Goal: Task Accomplishment & Management: Manage account settings

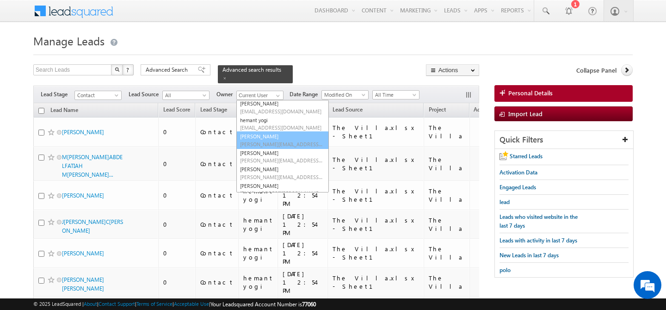
scroll to position [108, 0]
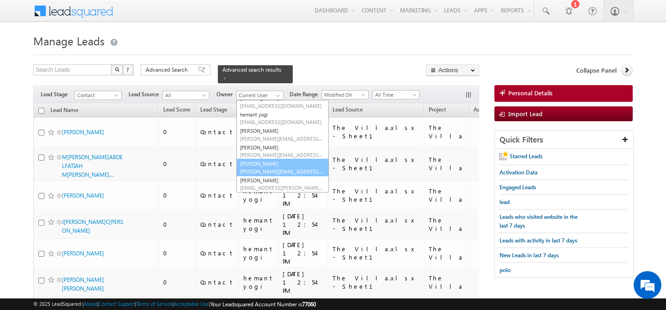
click at [262, 161] on link "[PERSON_NAME] [PERSON_NAME][EMAIL_ADDRESS][PERSON_NAME][DOMAIN_NAME]" at bounding box center [282, 168] width 93 height 18
type input "[PERSON_NAME]"
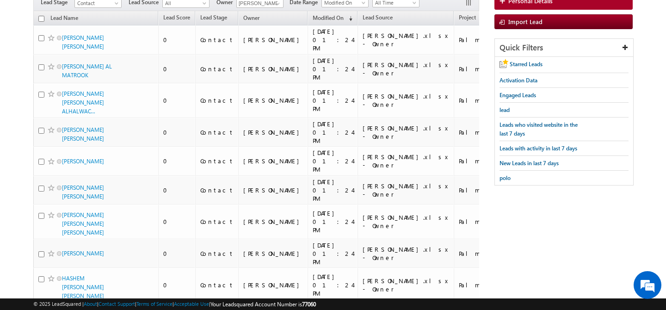
scroll to position [0, 0]
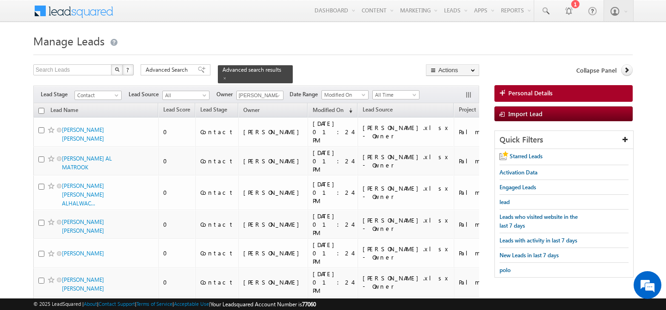
click at [43, 108] on input "checkbox" at bounding box center [41, 111] width 6 height 6
checkbox input "true"
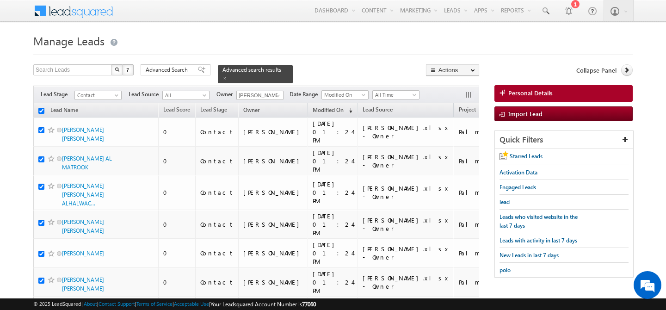
checkbox input "true"
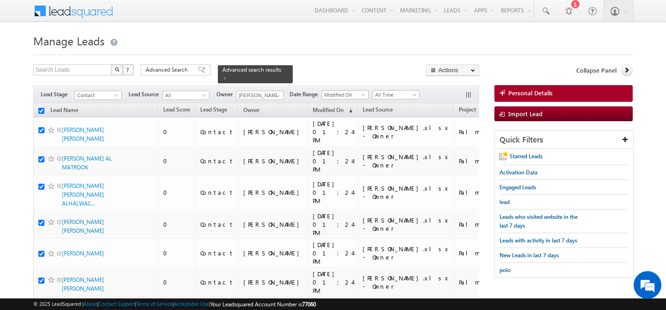
checkbox input "true"
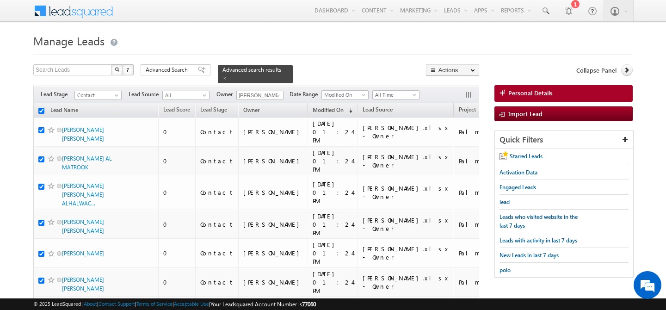
checkbox input "true"
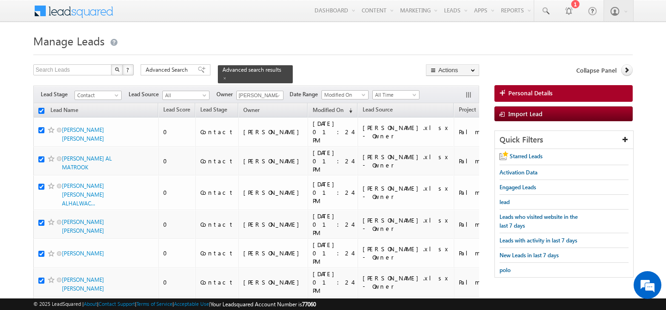
checkbox input "true"
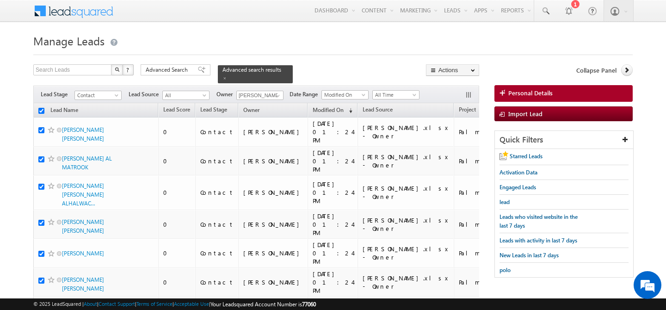
checkbox input "true"
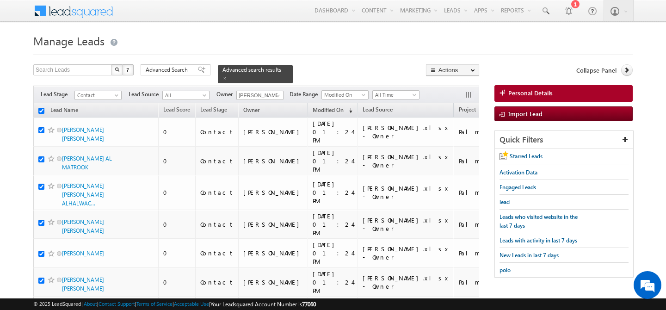
checkbox input "true"
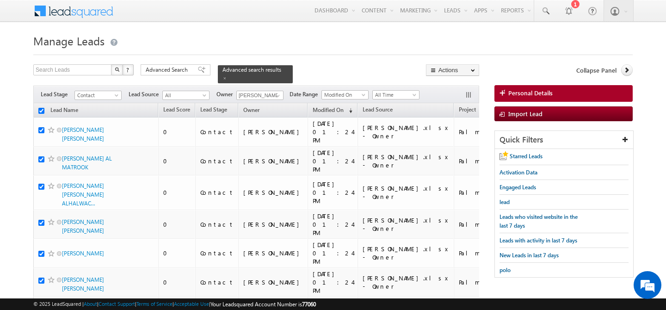
checkbox input "true"
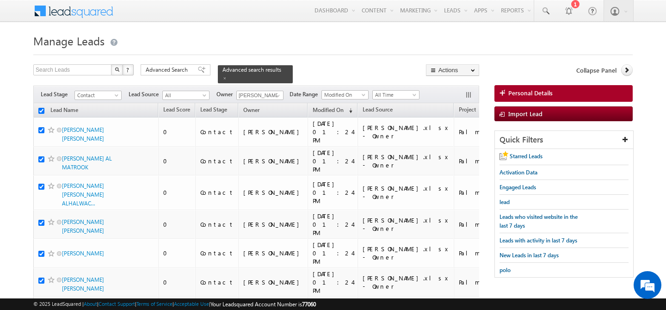
checkbox input "true"
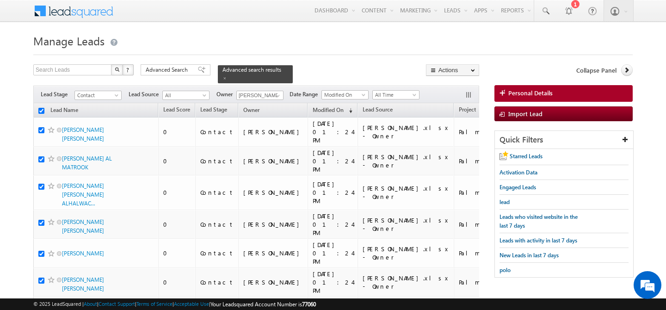
checkbox input "true"
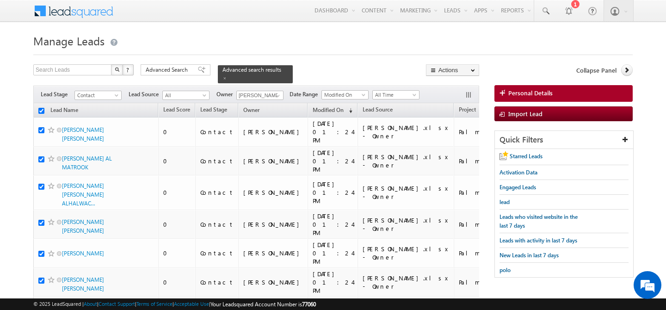
checkbox input "true"
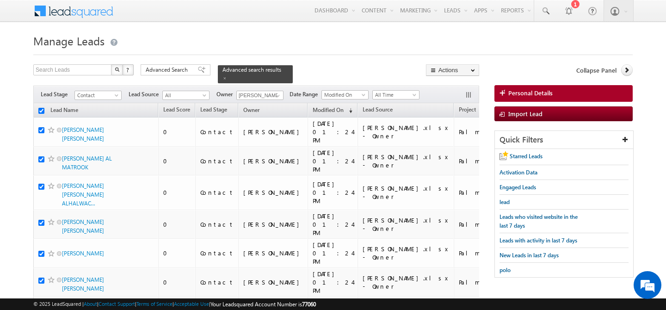
checkbox input "true"
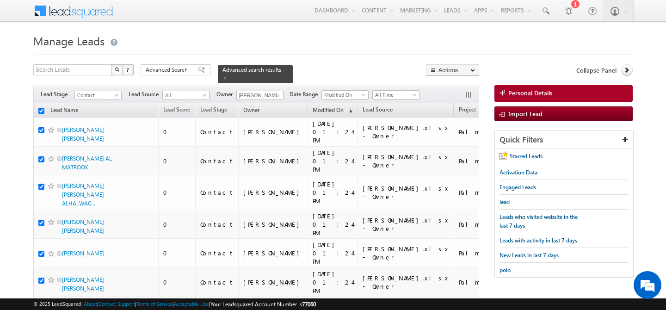
checkbox input "true"
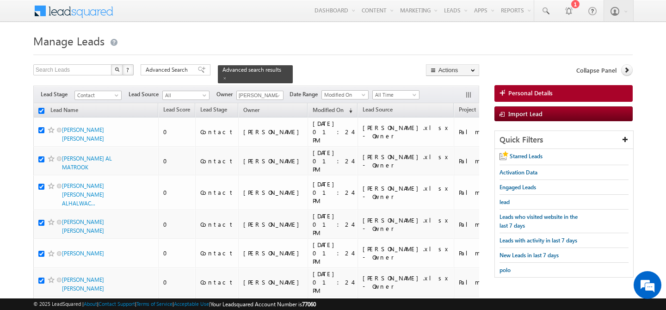
checkbox input "true"
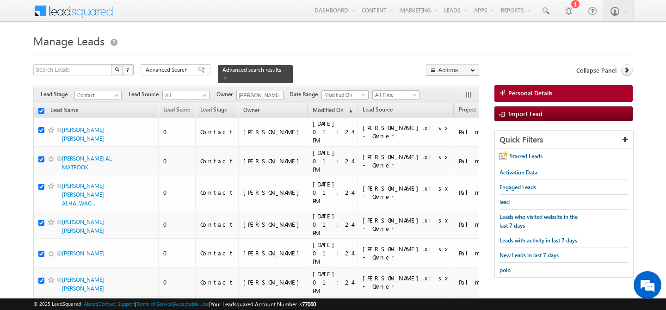
checkbox input "true"
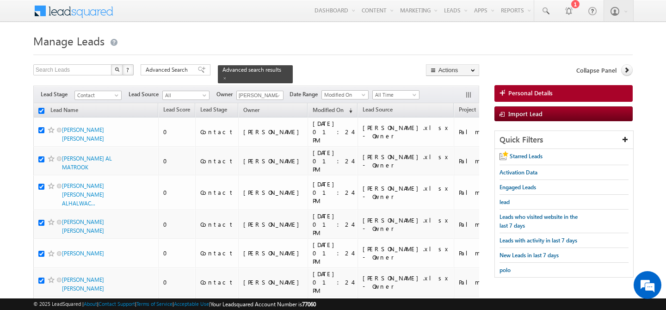
checkbox input "true"
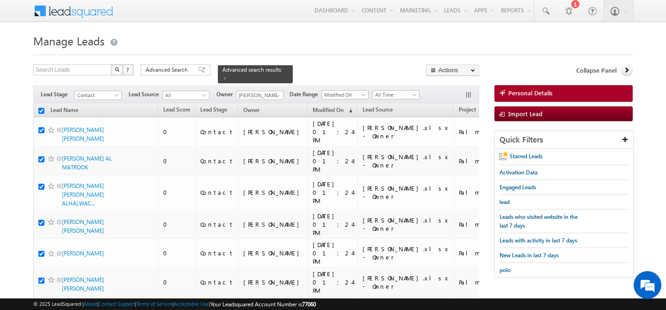
checkbox input "true"
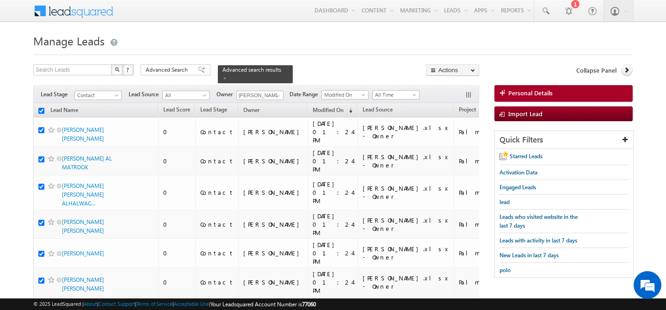
checkbox input "true"
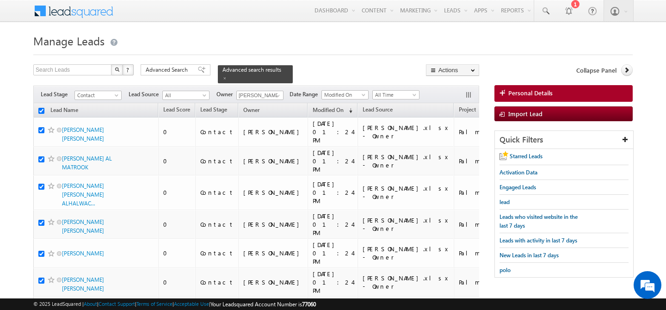
checkbox input "true"
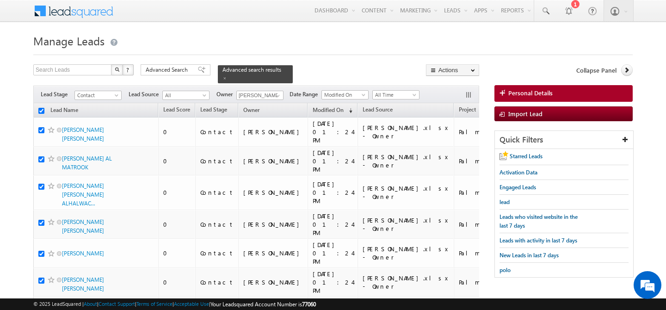
checkbox input "true"
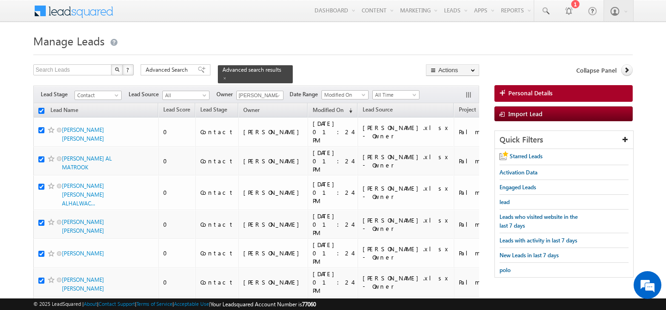
checkbox input "true"
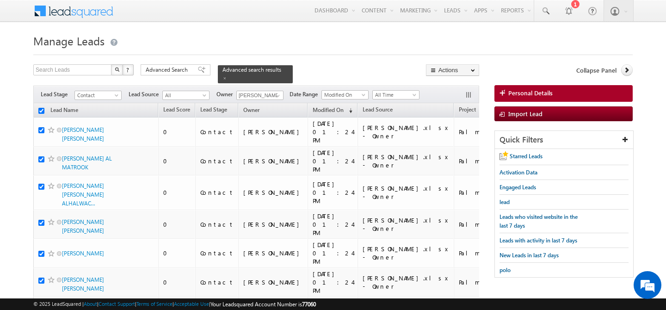
checkbox input "true"
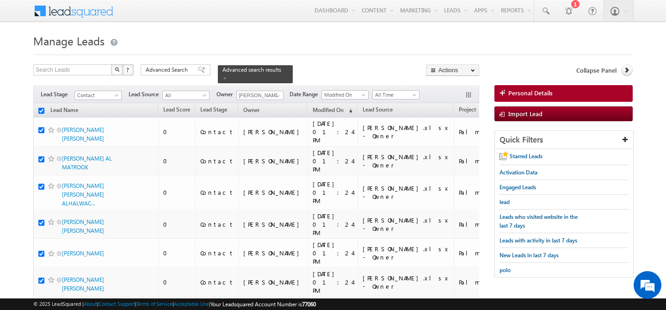
checkbox input "true"
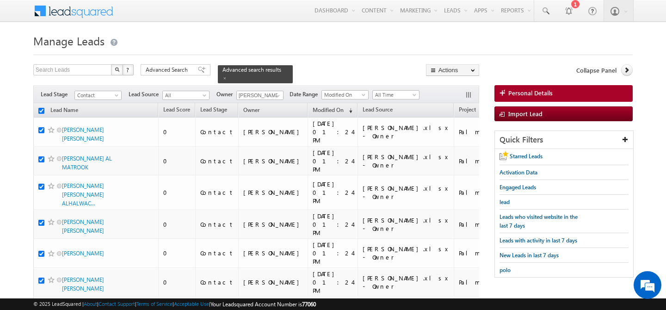
checkbox input "true"
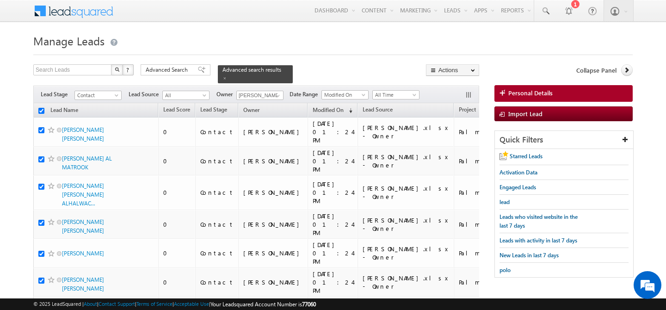
checkbox input "true"
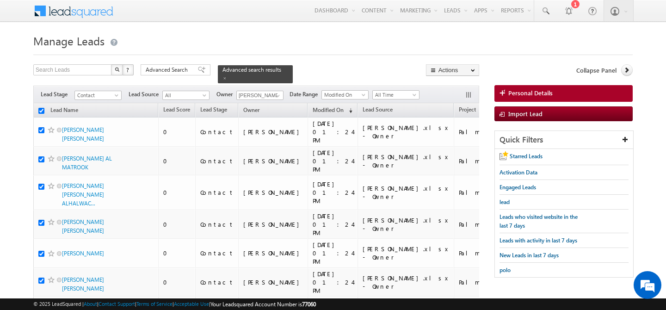
checkbox input "true"
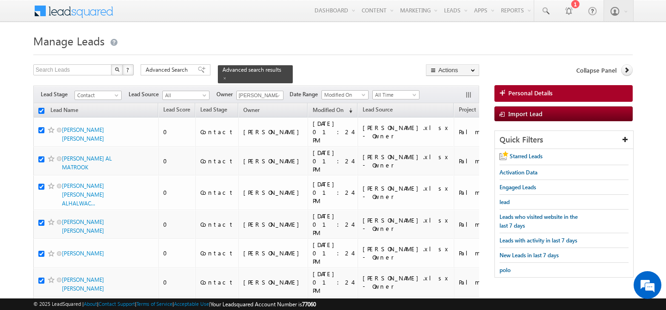
checkbox input "true"
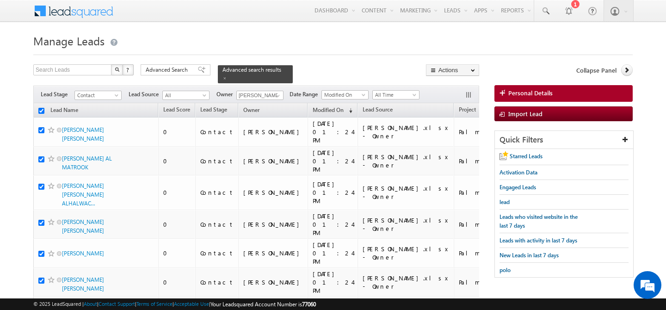
checkbox input "true"
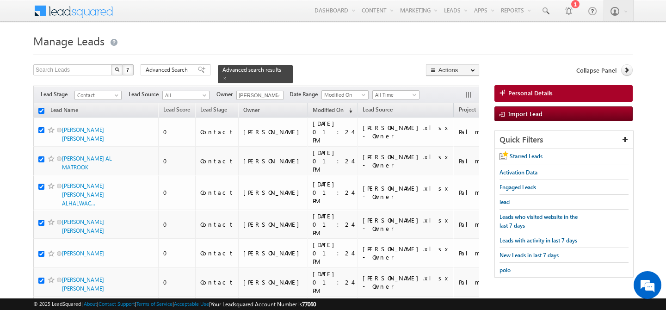
checkbox input "true"
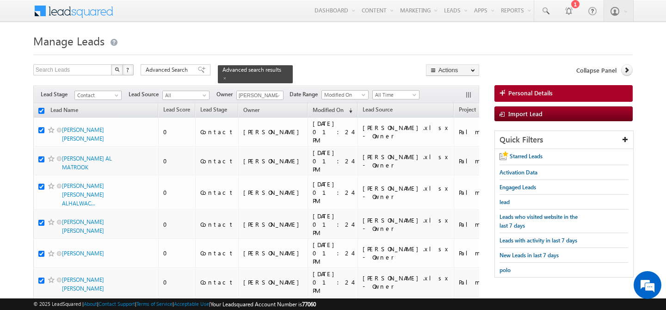
checkbox input "true"
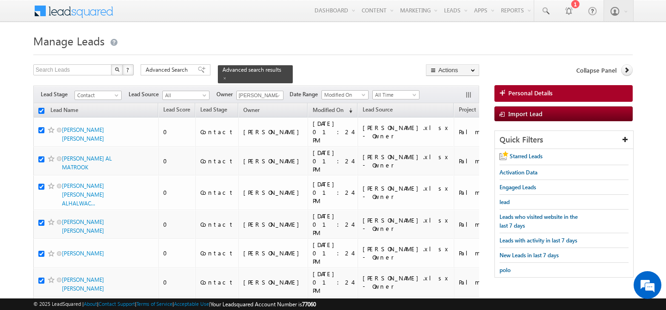
checkbox input "true"
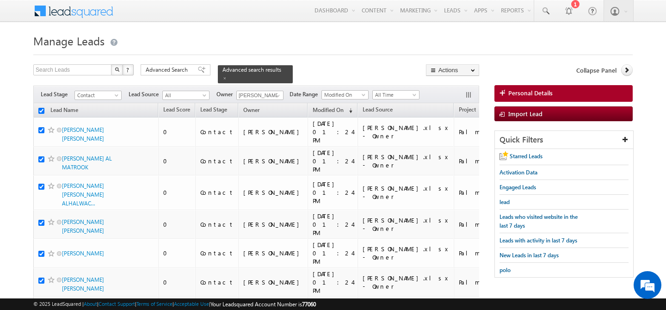
checkbox input "true"
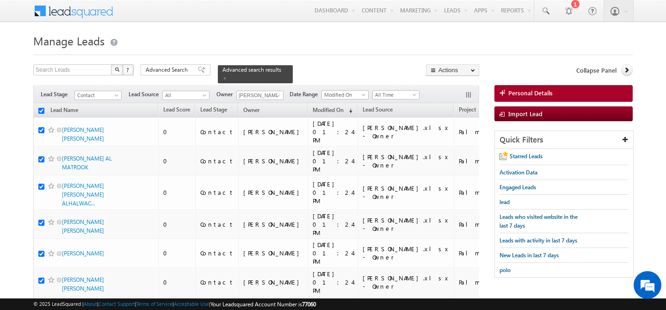
checkbox input "true"
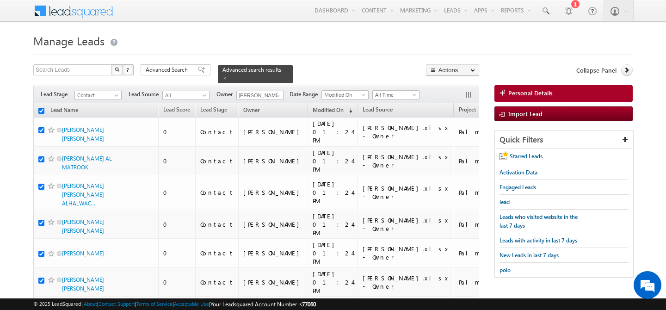
checkbox input "true"
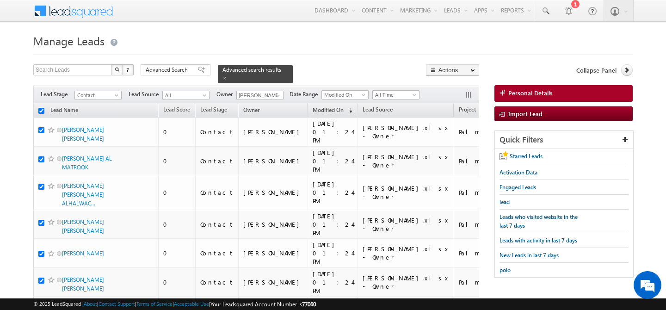
checkbox input "true"
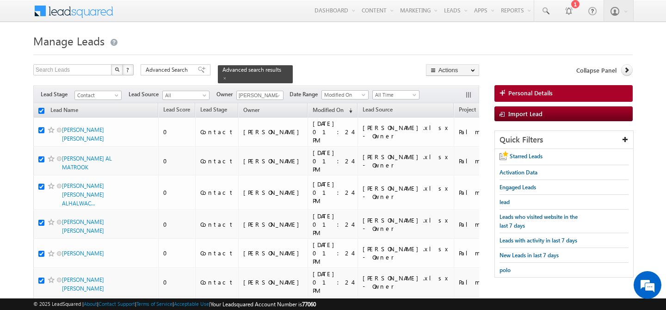
checkbox input "true"
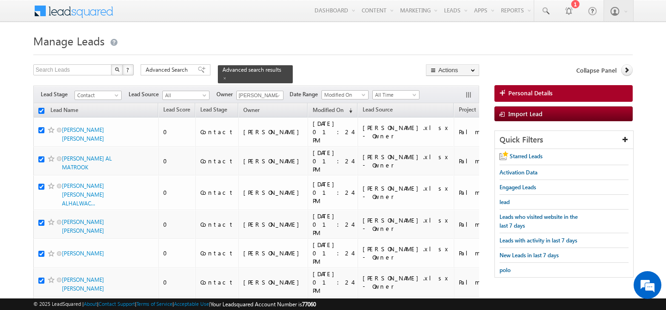
checkbox input "true"
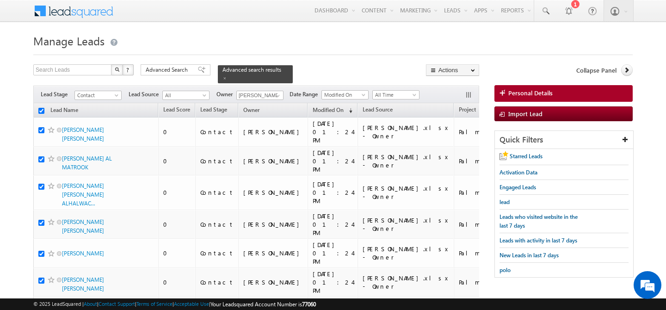
checkbox input "true"
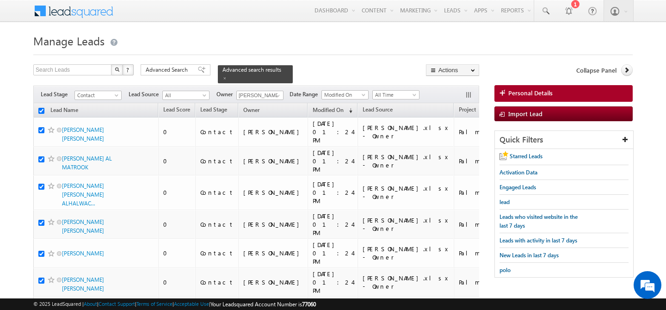
checkbox input "true"
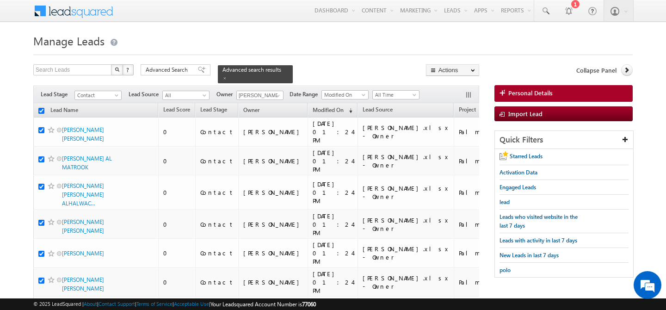
checkbox input "true"
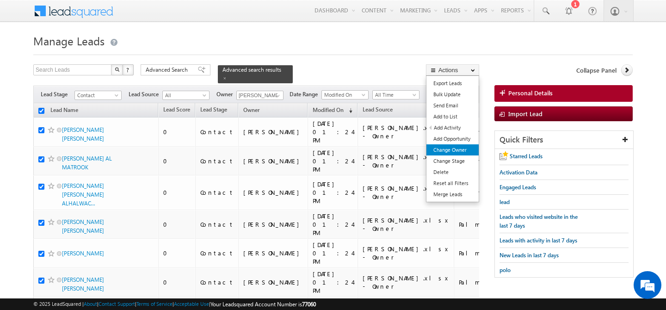
click at [457, 148] on link "Change Owner" at bounding box center [452, 149] width 52 height 11
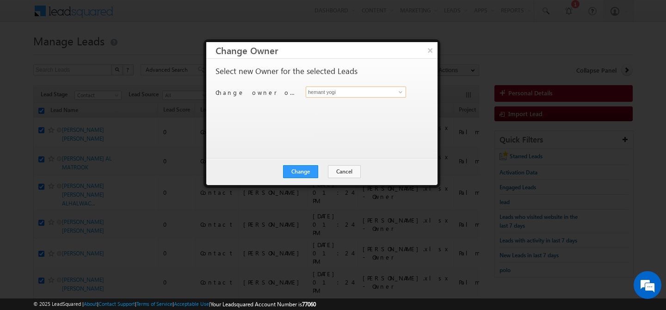
click at [389, 92] on input "hemant yogi" at bounding box center [356, 91] width 100 height 11
click at [356, 103] on link "[PERSON_NAME] [PERSON_NAME][EMAIL_ADDRESS][DOMAIN_NAME]" at bounding box center [356, 107] width 100 height 18
click at [306, 173] on button "Change" at bounding box center [300, 171] width 35 height 13
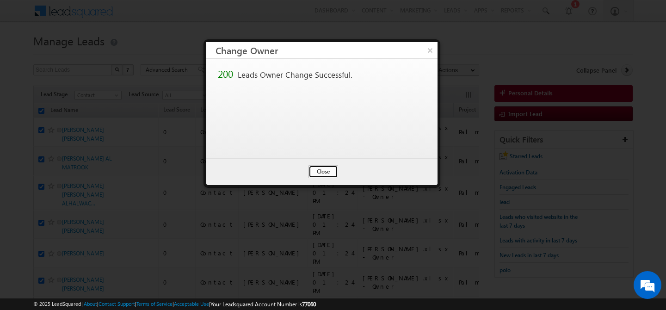
click at [329, 177] on button "Close" at bounding box center [324, 171] width 30 height 13
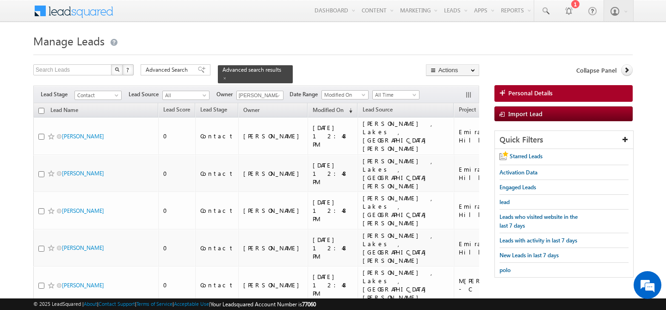
click at [40, 108] on input "checkbox" at bounding box center [41, 111] width 6 height 6
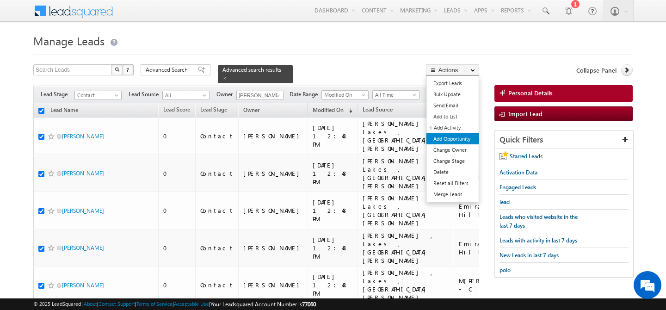
click at [449, 140] on link "Add Opportunity" at bounding box center [452, 138] width 52 height 11
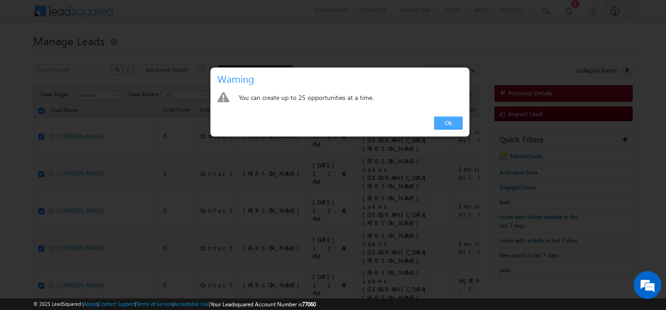
click at [444, 122] on link "Ok" at bounding box center [448, 123] width 28 height 13
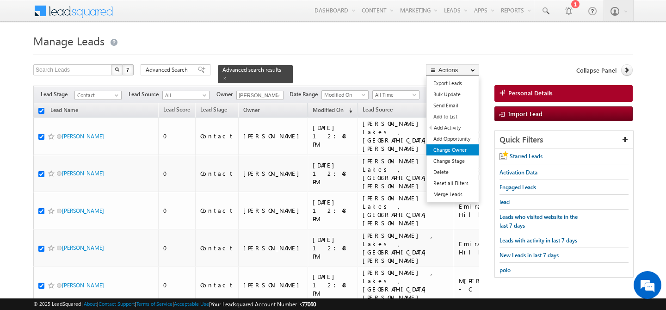
click at [463, 148] on link "Change Owner" at bounding box center [452, 149] width 52 height 11
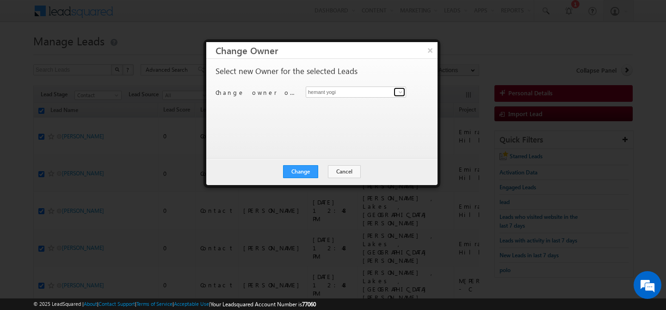
click at [396, 93] on link at bounding box center [400, 91] width 12 height 9
click at [354, 106] on link "[PERSON_NAME] [PERSON_NAME][EMAIL_ADDRESS][DOMAIN_NAME]" at bounding box center [356, 107] width 100 height 18
click at [301, 174] on button "Change" at bounding box center [300, 171] width 35 height 13
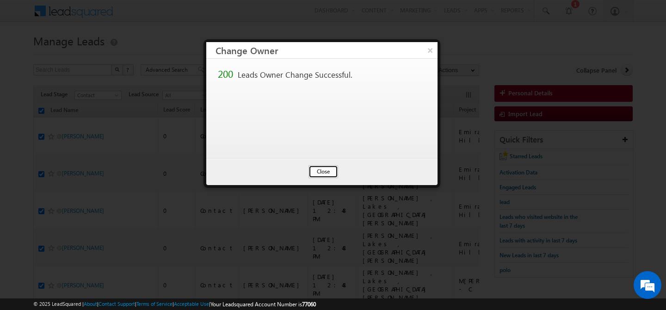
click at [331, 173] on button "Close" at bounding box center [324, 171] width 30 height 13
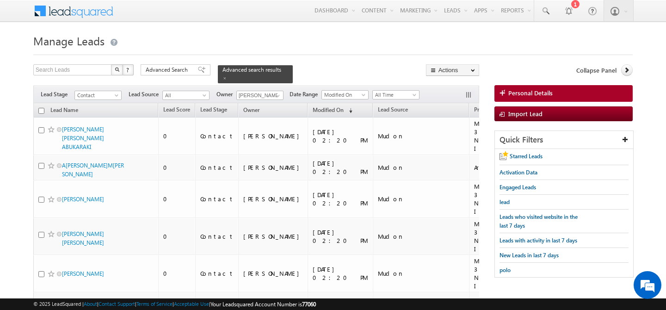
click at [41, 108] on input "checkbox" at bounding box center [41, 111] width 6 height 6
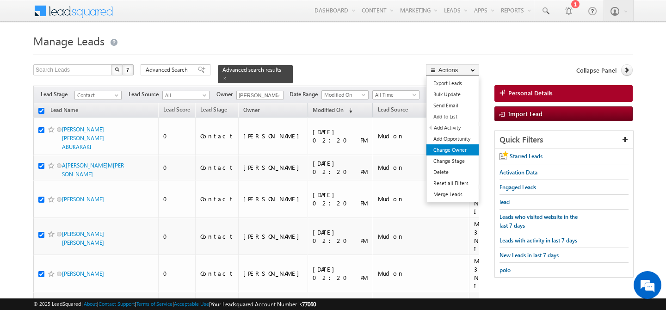
click at [469, 149] on link "Change Owner" at bounding box center [452, 149] width 52 height 11
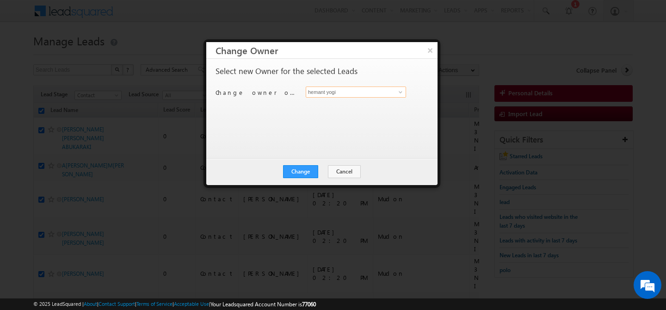
click at [383, 91] on input "hemant yogi" at bounding box center [356, 91] width 100 height 11
click at [377, 110] on span "[EMAIL_ADDRESS][PERSON_NAME][DOMAIN_NAME]" at bounding box center [350, 110] width 83 height 7
click at [300, 173] on button "Change" at bounding box center [300, 171] width 35 height 13
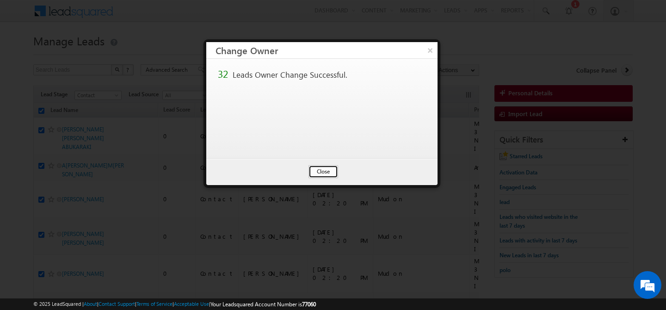
click at [325, 171] on button "Close" at bounding box center [324, 171] width 30 height 13
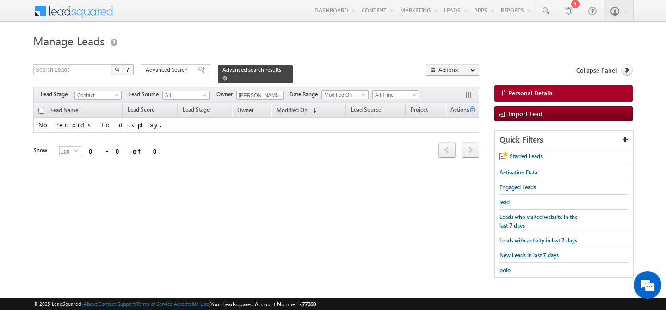
click at [227, 76] on span at bounding box center [224, 78] width 5 height 5
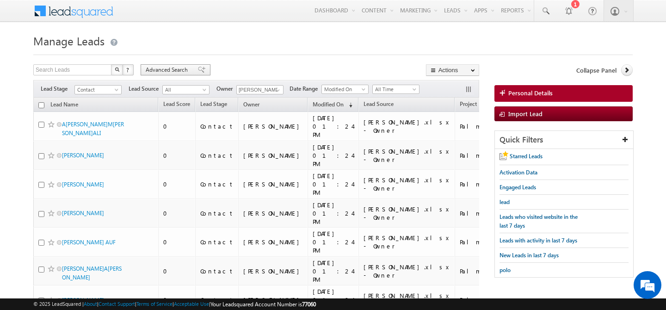
click at [161, 66] on span "Advanced Search" at bounding box center [168, 70] width 45 height 8
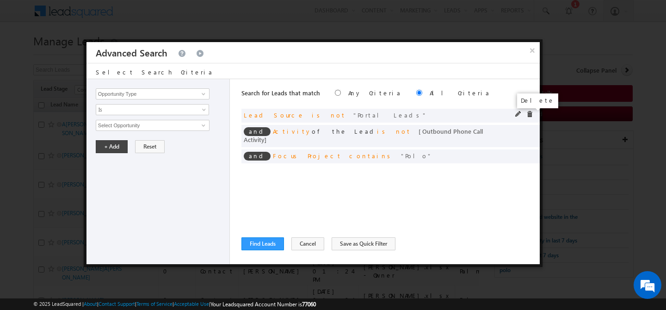
click at [531, 117] on span at bounding box center [529, 114] width 6 height 6
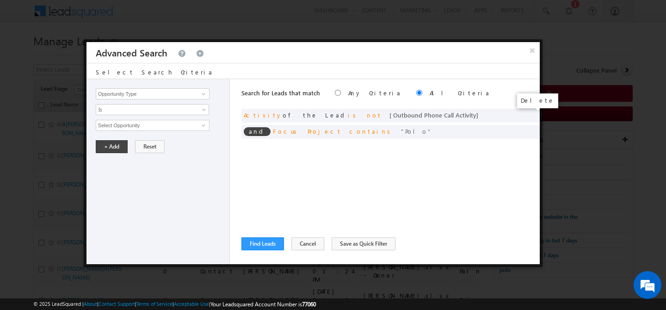
click at [0, 0] on span at bounding box center [0, 0] width 0 height 0
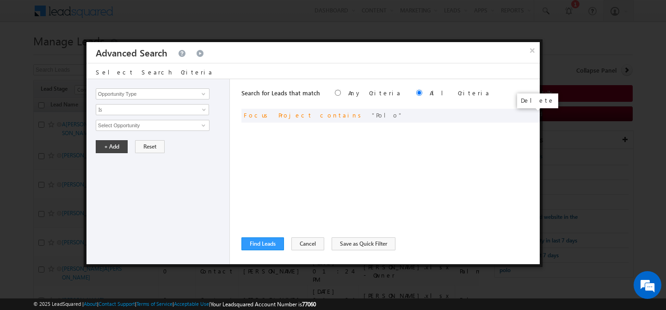
click at [0, 0] on span at bounding box center [0, 0] width 0 height 0
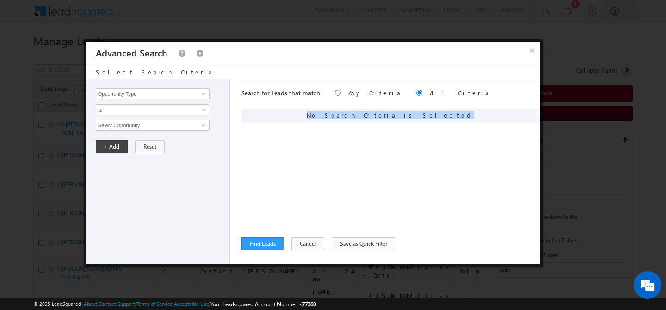
click at [531, 117] on div "No Search Criteria is Selected" at bounding box center [390, 116] width 298 height 14
click at [153, 93] on input "Opportunity Type" at bounding box center [153, 93] width 114 height 11
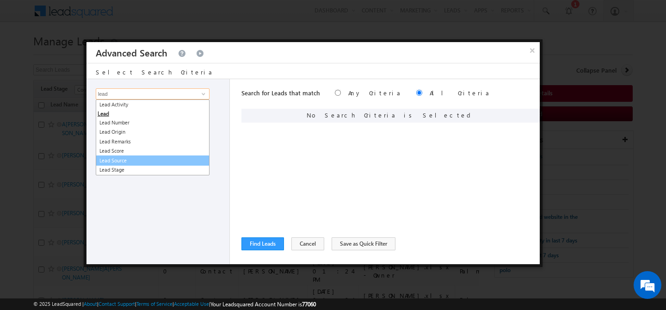
click at [134, 161] on link "Lead Source" at bounding box center [153, 160] width 114 height 11
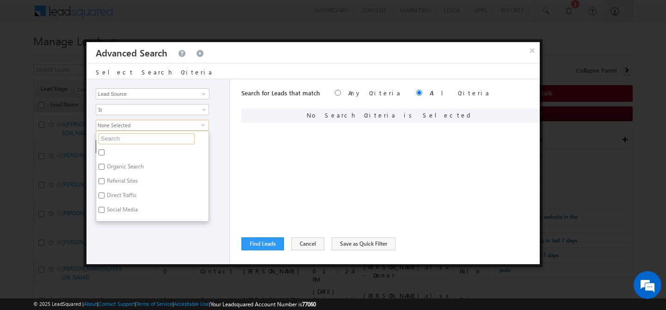
click at [129, 136] on input "text" at bounding box center [147, 138] width 96 height 11
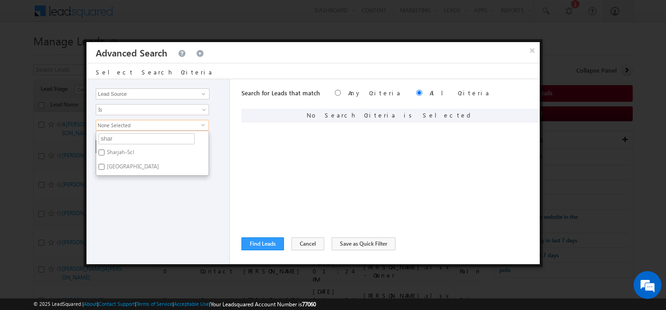
click at [141, 153] on label "Sharjah-Scl" at bounding box center [119, 154] width 47 height 14
click at [105, 153] on input "Sharjah-Scl" at bounding box center [102, 152] width 6 height 6
click at [135, 168] on label "[GEOGRAPHIC_DATA]" at bounding box center [132, 168] width 72 height 14
click at [105, 168] on input "[GEOGRAPHIC_DATA]" at bounding box center [102, 167] width 6 height 6
click at [135, 188] on div "Opportunity Type Lead Activity Task Sales Group Prospect Id Address 1 Address 2…" at bounding box center [157, 171] width 143 height 185
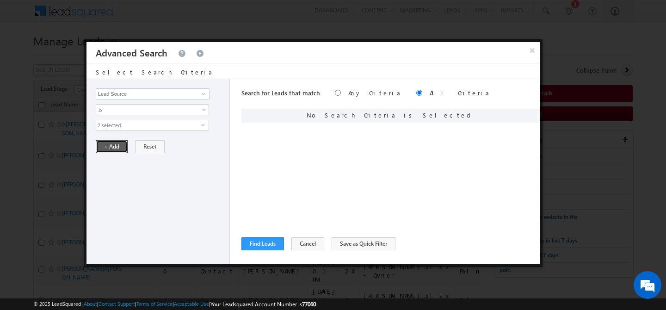
click at [120, 150] on button "+ Add" at bounding box center [112, 146] width 32 height 13
click at [257, 246] on button "Find Leads" at bounding box center [262, 243] width 43 height 13
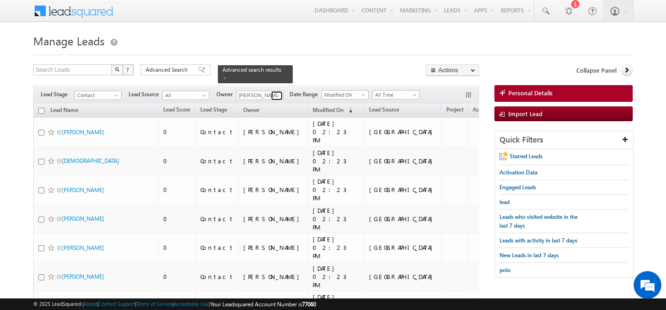
click at [280, 92] on span at bounding box center [277, 95] width 7 height 7
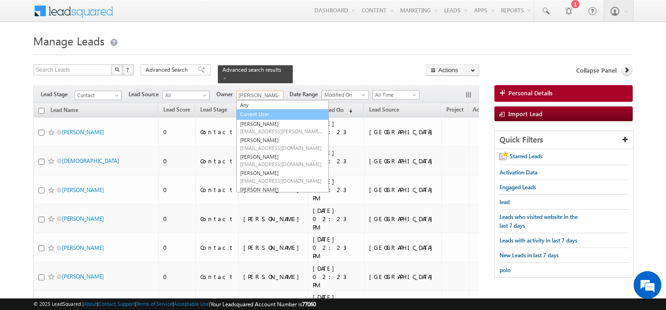
click at [267, 109] on link "Current User" at bounding box center [282, 114] width 93 height 11
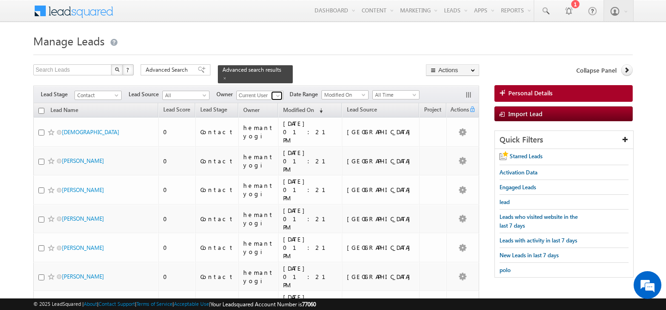
click at [279, 92] on span at bounding box center [277, 95] width 7 height 7
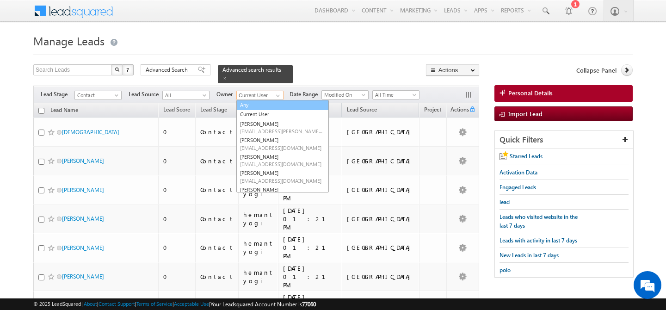
click at [258, 102] on link "Any" at bounding box center [282, 105] width 93 height 11
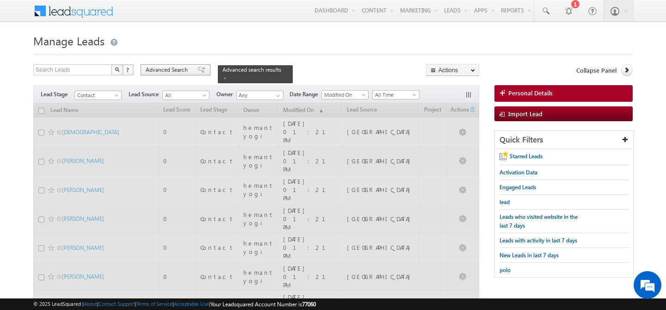
click at [164, 74] on span "Advanced Search" at bounding box center [168, 70] width 45 height 8
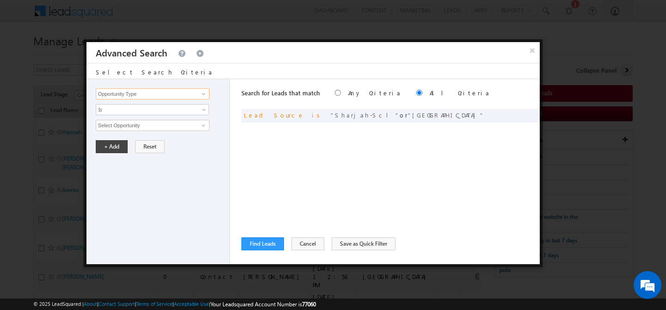
click at [162, 92] on input "Opportunity Type" at bounding box center [153, 93] width 114 height 11
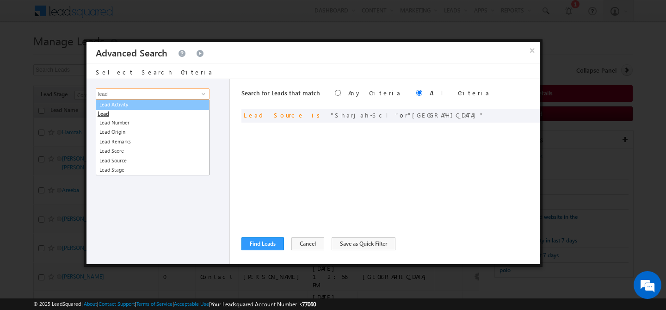
click at [152, 104] on link "Lead Activity" at bounding box center [153, 104] width 114 height 11
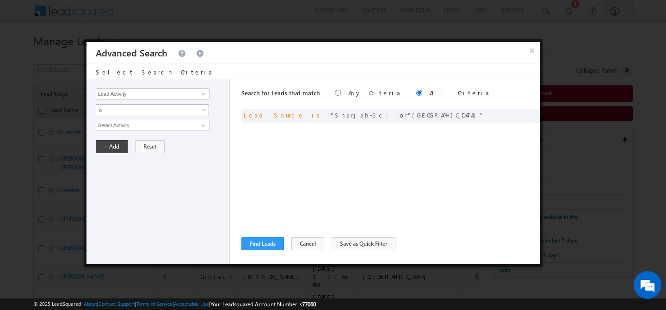
click at [140, 108] on span "Is" at bounding box center [146, 109] width 100 height 8
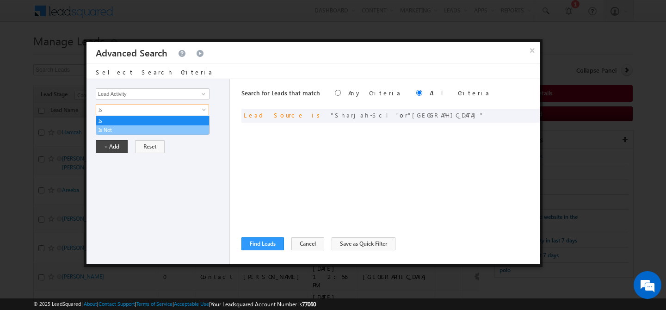
click at [117, 129] on link "Is Not" at bounding box center [152, 130] width 113 height 8
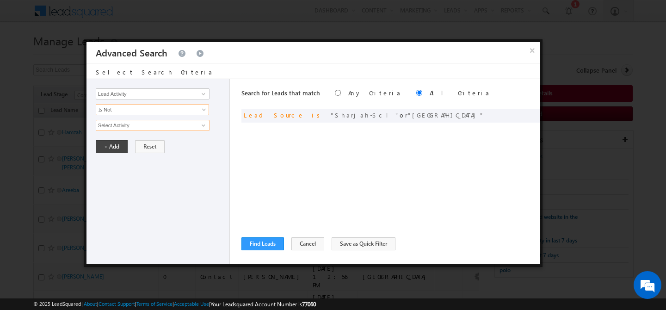
click at [149, 130] on input "Select Activity" at bounding box center [153, 125] width 114 height 11
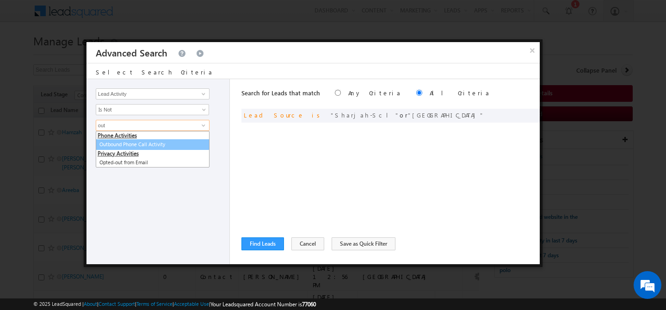
click at [161, 148] on link "Outbound Phone Call Activity" at bounding box center [153, 144] width 114 height 11
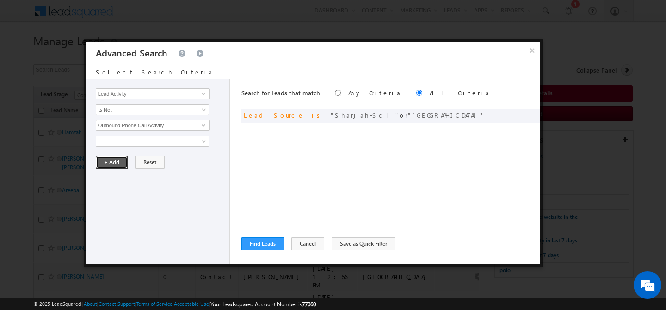
click at [118, 162] on button "+ Add" at bounding box center [112, 162] width 32 height 13
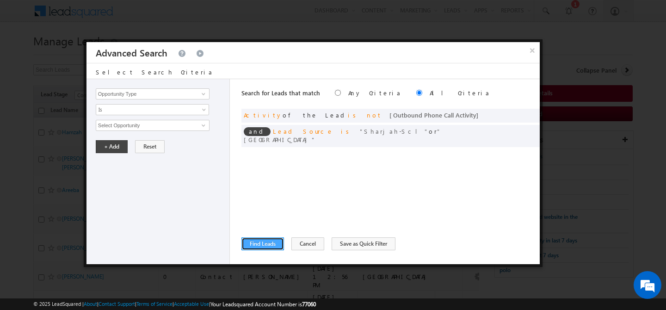
click at [257, 246] on button "Find Leads" at bounding box center [262, 243] width 43 height 13
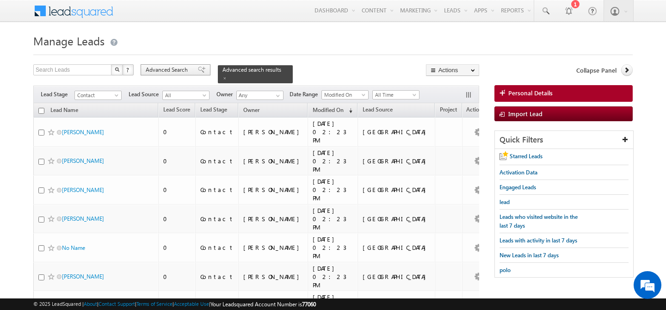
click at [172, 71] on span "Advanced Search" at bounding box center [168, 70] width 45 height 8
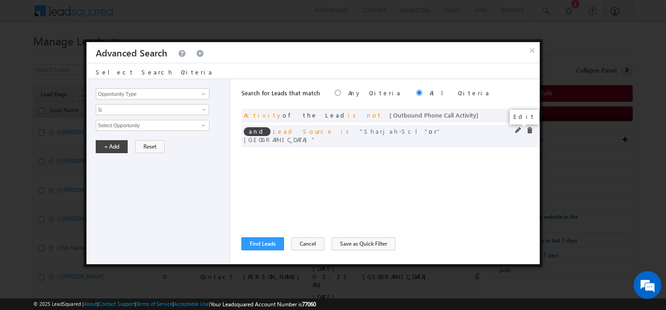
click at [519, 131] on span at bounding box center [518, 130] width 6 height 6
click at [518, 130] on span at bounding box center [518, 130] width 6 height 6
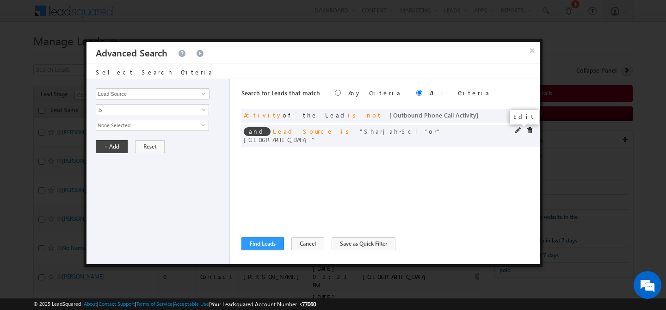
click at [518, 130] on span at bounding box center [518, 130] width 6 height 6
click at [532, 128] on span at bounding box center [529, 130] width 6 height 6
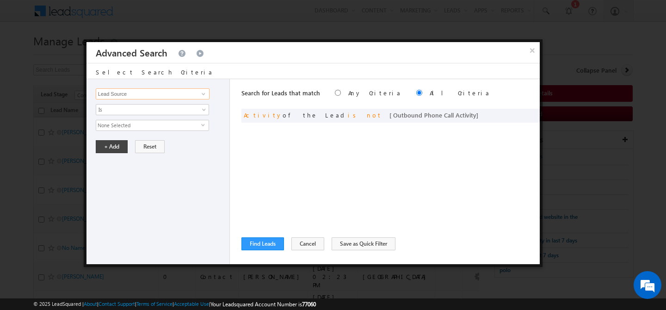
click at [148, 92] on input "Lead Source" at bounding box center [153, 93] width 114 height 11
click at [139, 124] on span "None Selected" at bounding box center [148, 125] width 105 height 10
click at [130, 141] on input "text" at bounding box center [147, 138] width 96 height 11
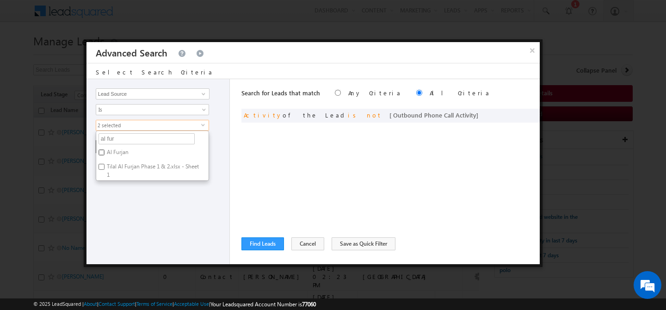
click at [101, 152] on input "Al Furjan" at bounding box center [102, 152] width 6 height 6
click at [312, 247] on button "Cancel" at bounding box center [307, 243] width 33 height 13
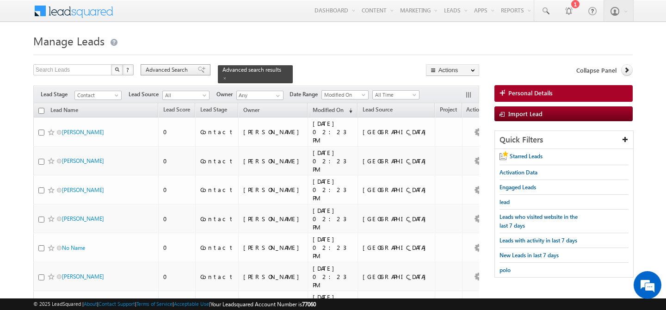
click at [168, 71] on span "Advanced Search" at bounding box center [168, 70] width 45 height 8
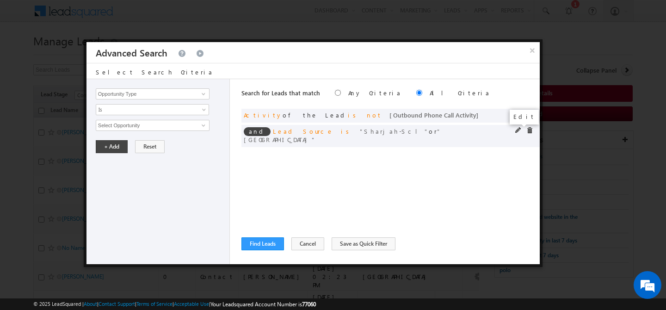
click at [519, 131] on span at bounding box center [518, 130] width 6 height 6
click at [136, 122] on span "2 selected" at bounding box center [148, 125] width 105 height 10
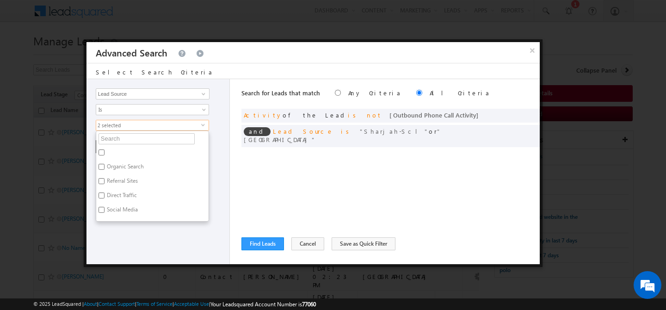
click at [217, 104] on div "Opportunity Type Lead Activity Task Sales Group Prospect Id Address 1 Address 2…" at bounding box center [157, 171] width 143 height 185
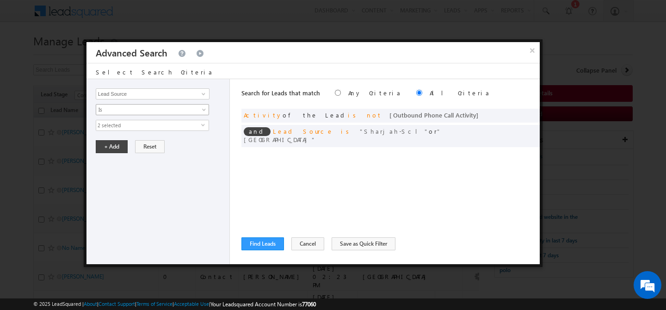
click at [203, 111] on span at bounding box center [204, 111] width 7 height 7
click at [205, 94] on span at bounding box center [203, 93] width 7 height 7
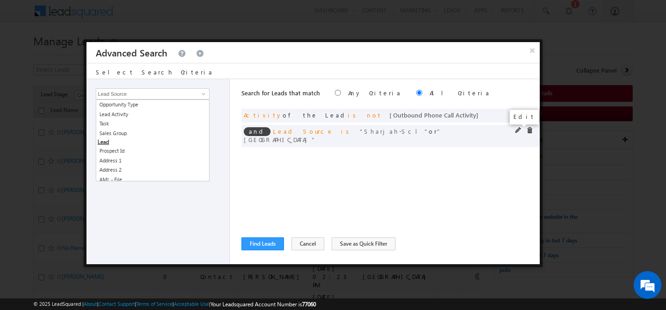
click at [518, 131] on span at bounding box center [518, 130] width 6 height 6
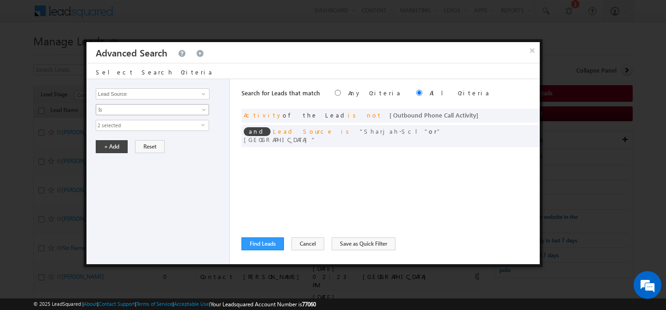
click at [164, 112] on span "Is" at bounding box center [146, 109] width 100 height 8
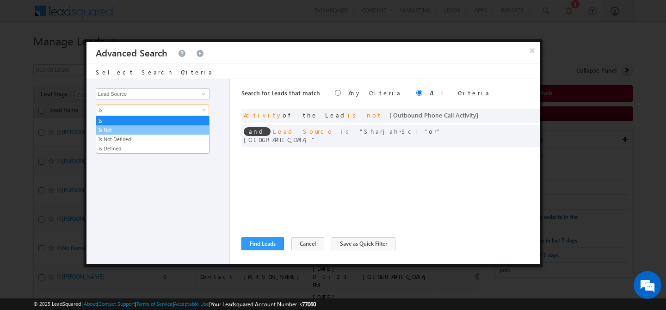
click at [142, 127] on link "Is Not" at bounding box center [152, 130] width 113 height 8
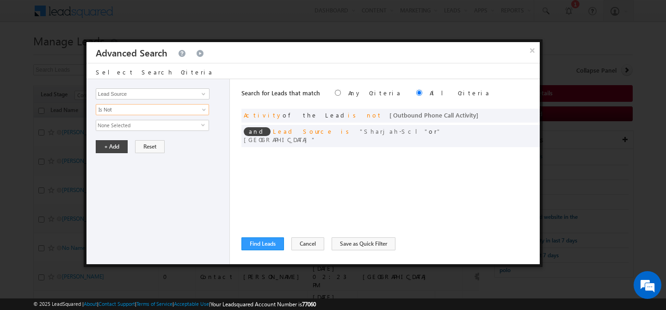
click at [146, 128] on span "None Selected" at bounding box center [148, 125] width 105 height 10
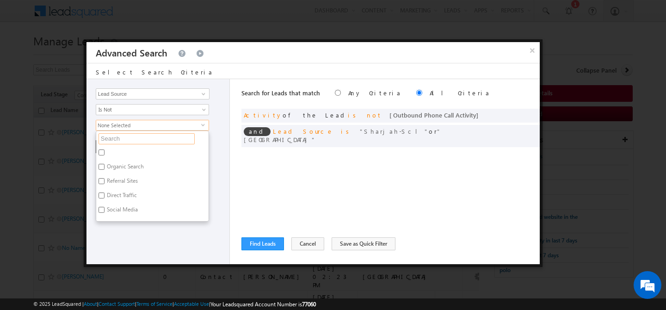
click at [135, 139] on input "text" at bounding box center [147, 138] width 96 height 11
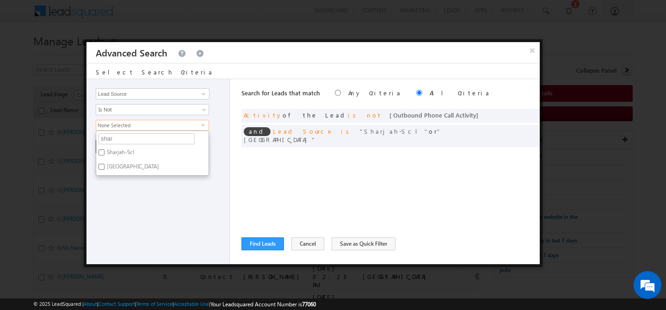
click at [122, 154] on label "Sharjah-Scl" at bounding box center [119, 154] width 47 height 14
click at [105, 154] on input "Sharjah-Scl" at bounding box center [102, 152] width 6 height 6
click at [118, 168] on label "[GEOGRAPHIC_DATA]" at bounding box center [132, 168] width 72 height 14
click at [105, 168] on input "[GEOGRAPHIC_DATA]" at bounding box center [102, 167] width 6 height 6
click at [130, 193] on div "Opportunity Type Lead Activity Task Sales Group Prospect Id Address 1 Address 2…" at bounding box center [157, 171] width 143 height 185
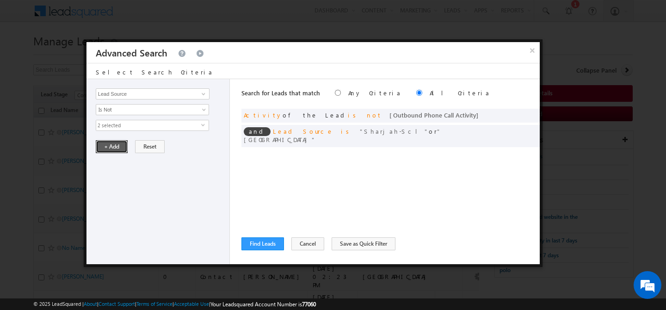
click at [112, 145] on button "+ Add" at bounding box center [112, 146] width 32 height 13
click at [256, 247] on button "Find Leads" at bounding box center [262, 243] width 43 height 13
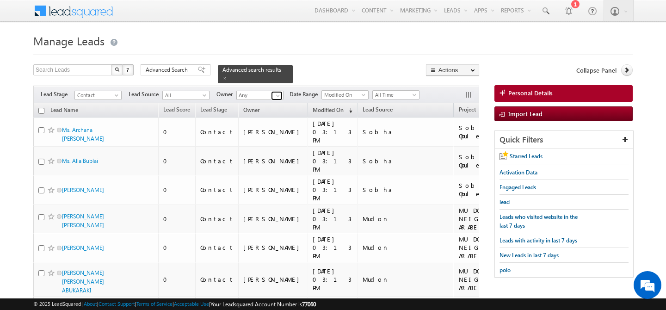
click at [276, 91] on link at bounding box center [277, 95] width 12 height 9
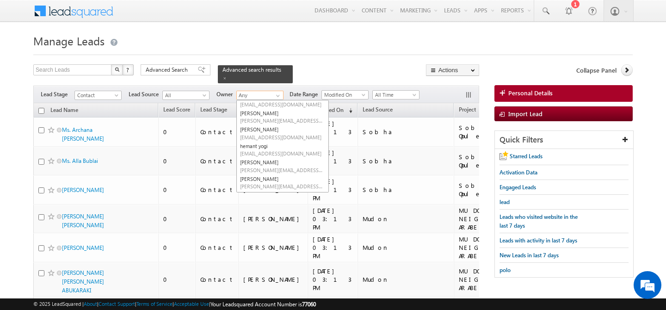
scroll to position [108, 0]
click at [272, 159] on link "[PERSON_NAME] [PERSON_NAME][EMAIL_ADDRESS][PERSON_NAME][DOMAIN_NAME]" at bounding box center [282, 168] width 93 height 18
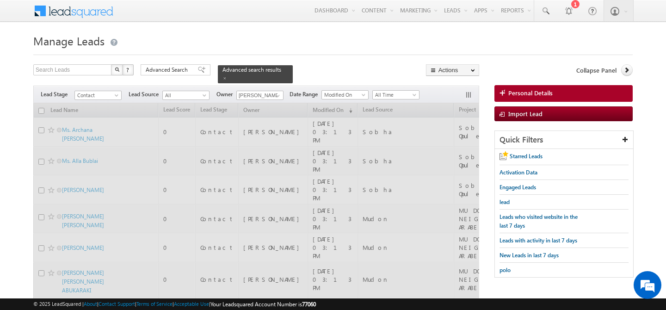
click at [313, 64] on div "Search Leads X ? 17900 results found Advanced Search Advanced Search Advanced s…" at bounding box center [256, 73] width 446 height 19
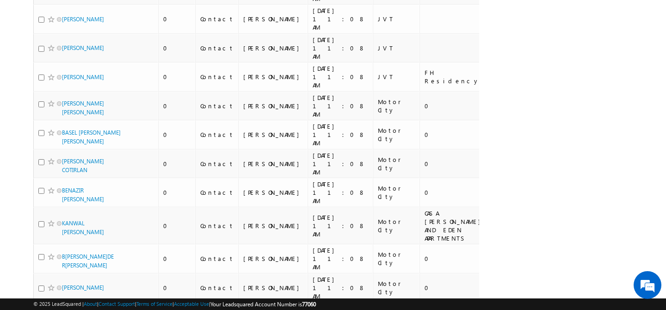
scroll to position [0, 0]
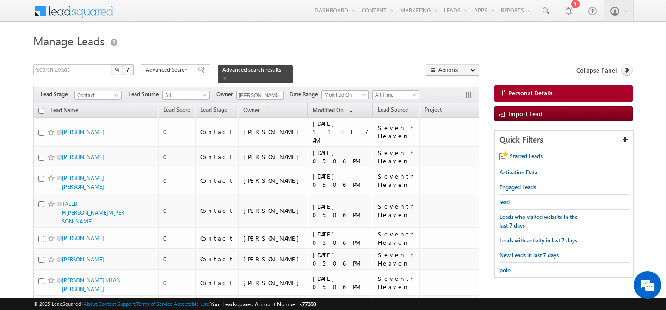
click at [39, 108] on input "checkbox" at bounding box center [41, 111] width 6 height 6
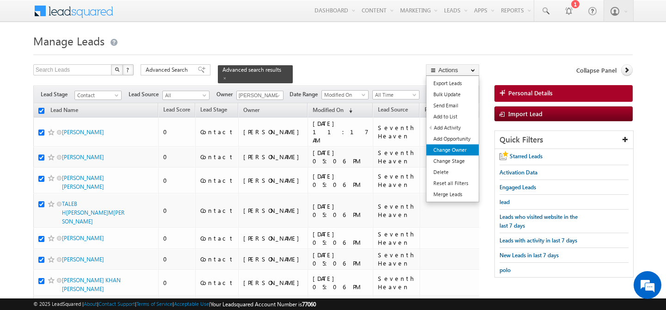
click at [463, 149] on link "Change Owner" at bounding box center [452, 149] width 52 height 11
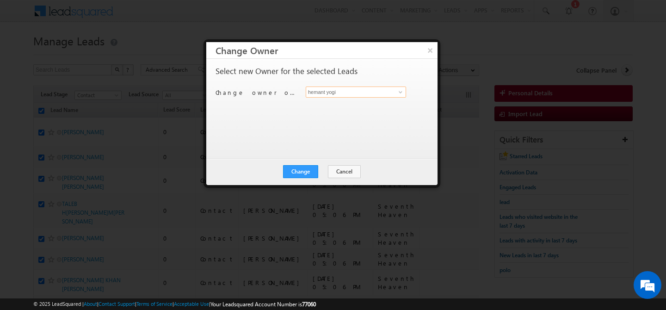
click at [375, 95] on input "hemant yogi" at bounding box center [356, 91] width 100 height 11
click at [401, 91] on span at bounding box center [400, 91] width 7 height 7
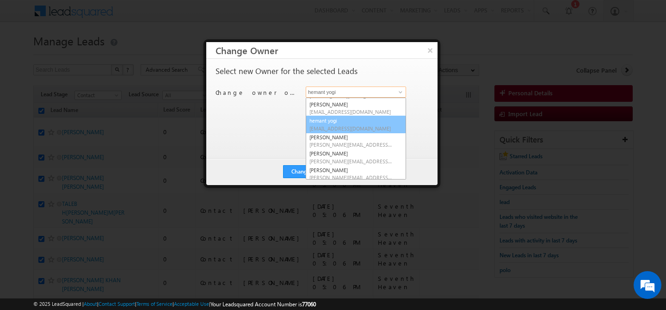
scroll to position [86, 0]
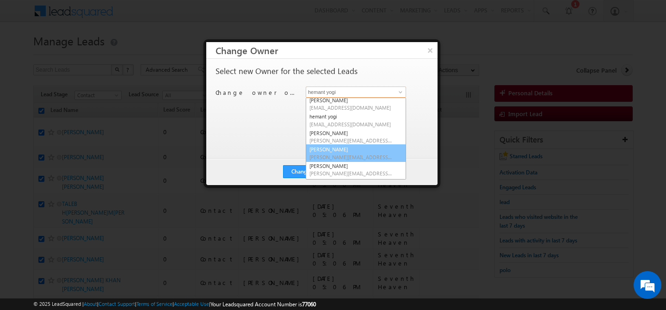
click at [340, 154] on span "[PERSON_NAME][EMAIL_ADDRESS][PERSON_NAME][DOMAIN_NAME]" at bounding box center [350, 157] width 83 height 7
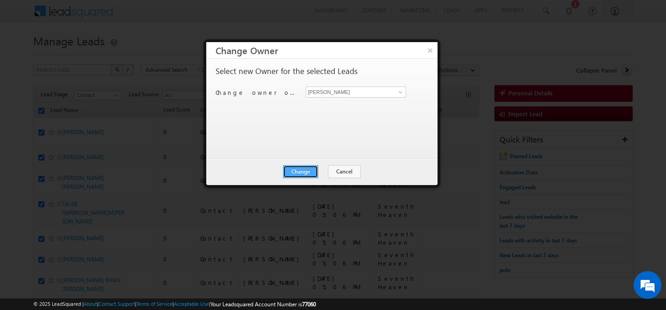
click at [305, 168] on button "Change" at bounding box center [300, 171] width 35 height 13
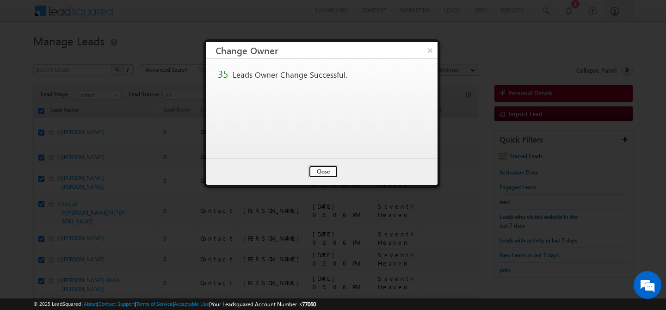
click at [322, 171] on button "Close" at bounding box center [324, 171] width 30 height 13
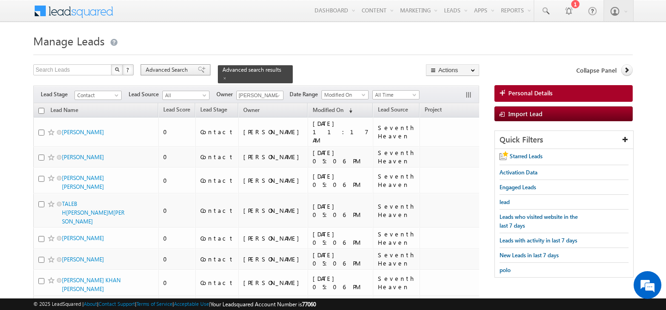
click at [172, 74] on span "Advanced Search" at bounding box center [168, 70] width 45 height 8
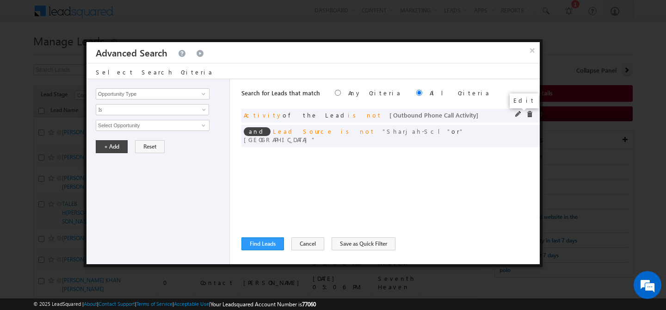
click at [517, 113] on span at bounding box center [518, 114] width 6 height 6
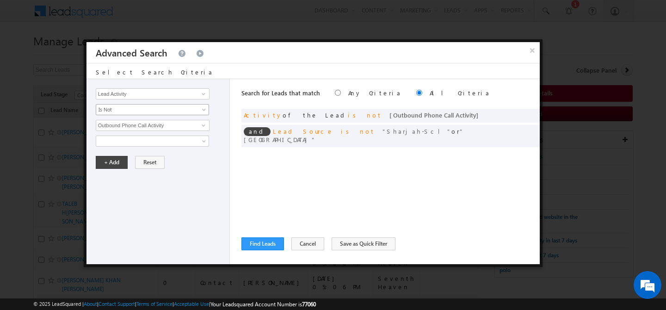
click at [160, 112] on span "Is Not" at bounding box center [146, 109] width 100 height 8
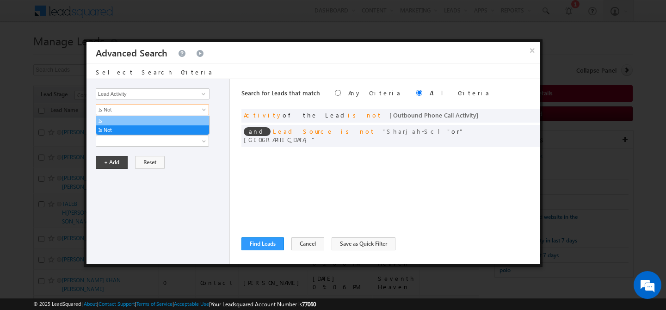
click at [117, 123] on link "Is" at bounding box center [152, 121] width 113 height 8
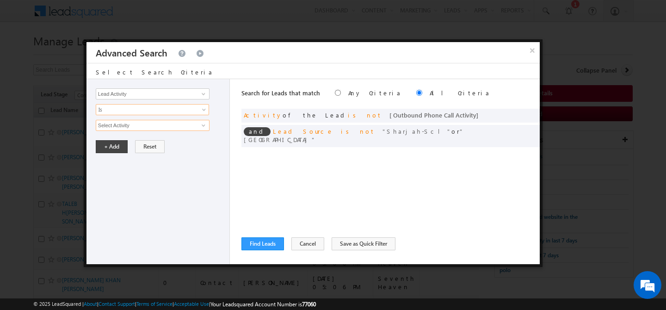
click at [130, 127] on input "Select Activity" at bounding box center [153, 125] width 114 height 11
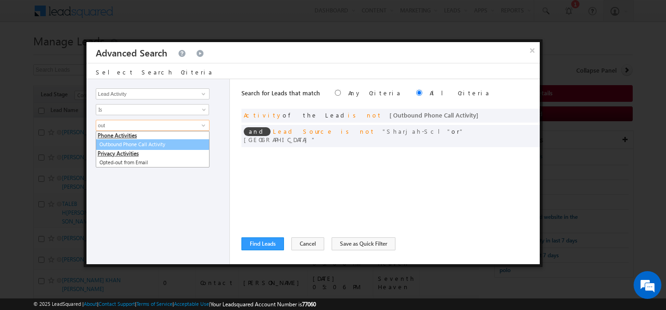
click at [136, 143] on link "Outbound Phone Call Activity" at bounding box center [153, 144] width 114 height 11
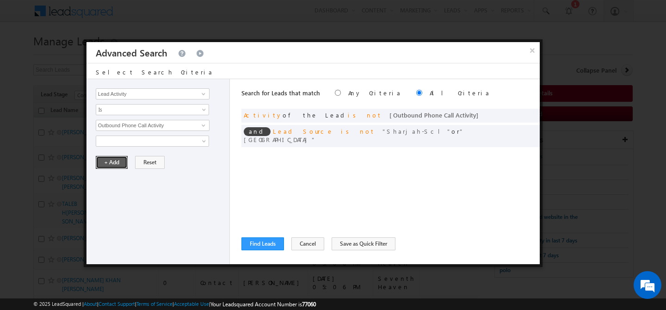
click at [119, 157] on button "+ Add" at bounding box center [112, 162] width 32 height 13
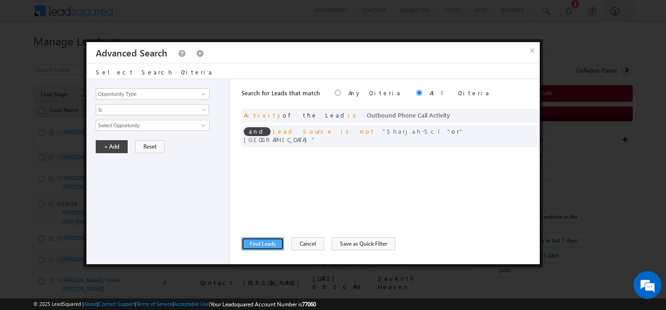
click at [259, 246] on button "Find Leads" at bounding box center [262, 243] width 43 height 13
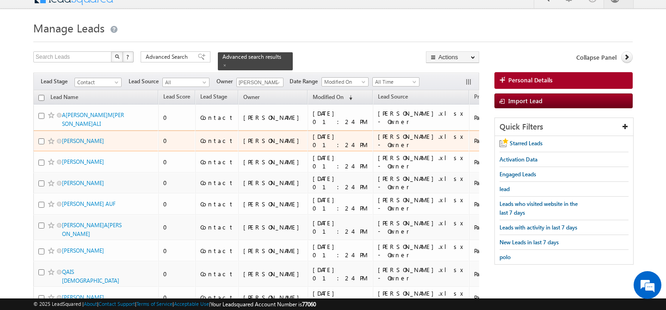
scroll to position [0, 0]
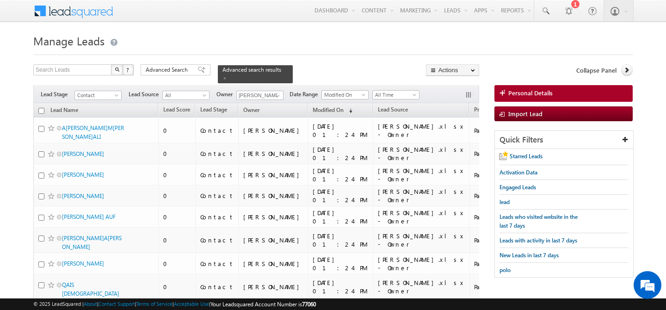
click at [38, 108] on input "checkbox" at bounding box center [41, 111] width 6 height 6
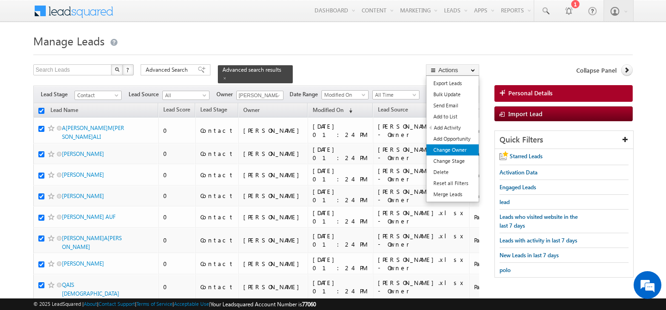
click at [453, 149] on link "Change Owner" at bounding box center [452, 149] width 52 height 11
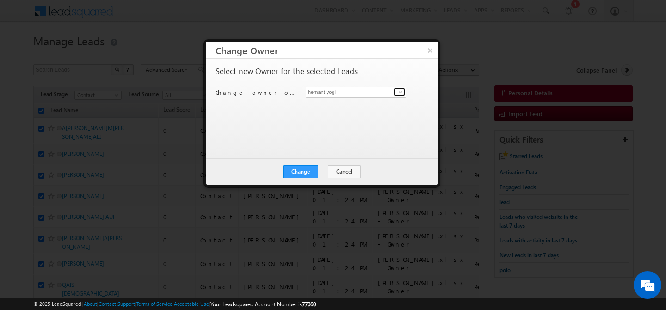
click at [399, 92] on span at bounding box center [400, 91] width 7 height 7
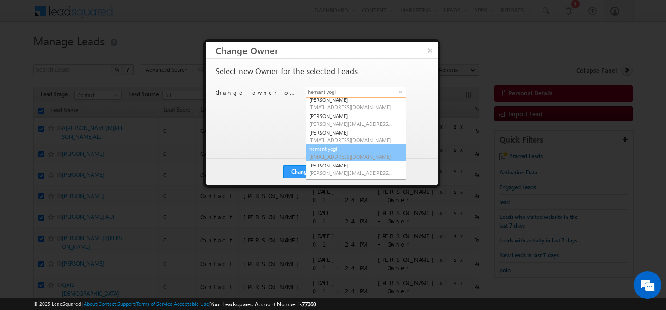
scroll to position [81, 0]
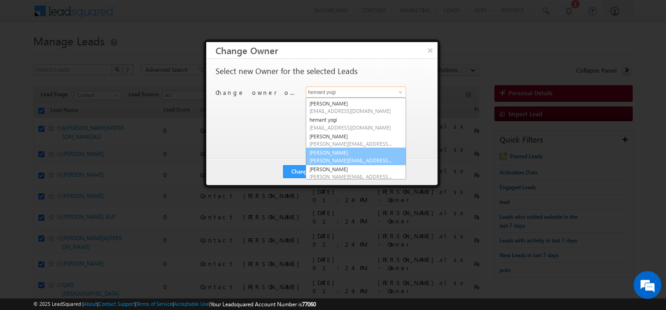
click at [340, 153] on link "[PERSON_NAME] [PERSON_NAME][EMAIL_ADDRESS][PERSON_NAME][DOMAIN_NAME]" at bounding box center [356, 157] width 100 height 18
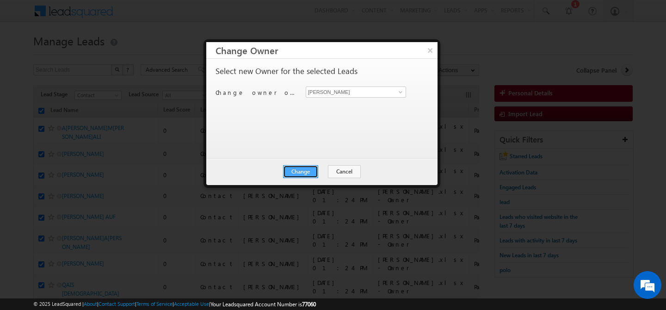
click at [306, 169] on button "Change" at bounding box center [300, 171] width 35 height 13
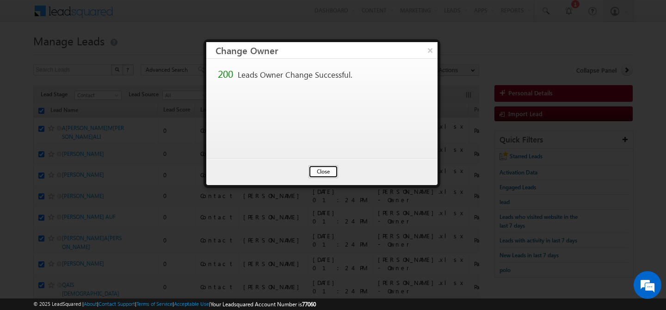
click at [327, 173] on button "Close" at bounding box center [324, 171] width 30 height 13
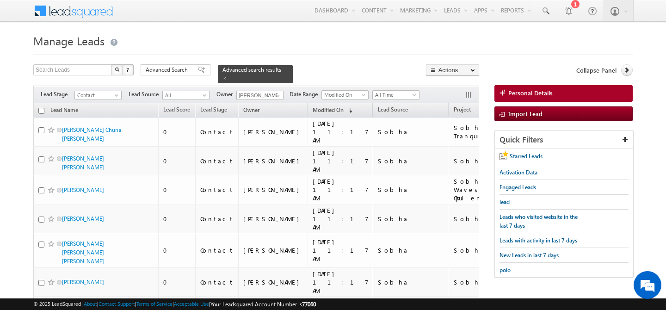
click at [40, 108] on input "checkbox" at bounding box center [41, 111] width 6 height 6
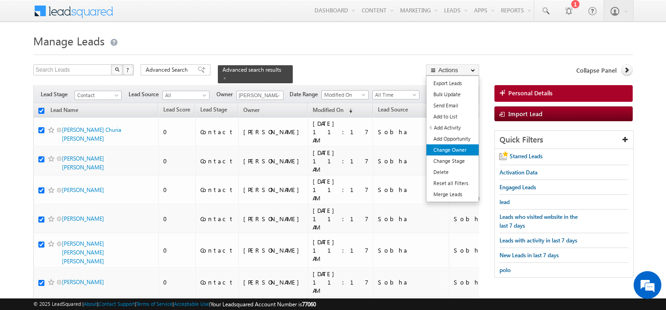
click at [461, 153] on link "Change Owner" at bounding box center [452, 149] width 52 height 11
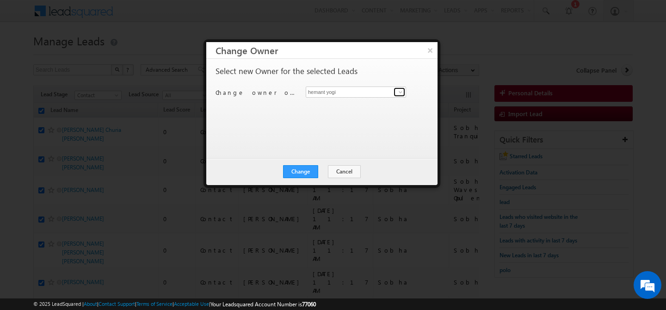
click at [398, 94] on span at bounding box center [400, 91] width 7 height 7
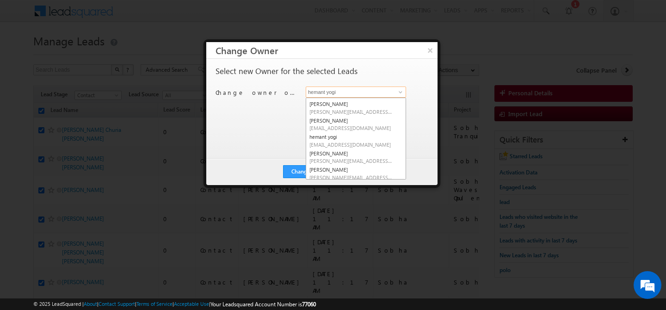
scroll to position [82, 0]
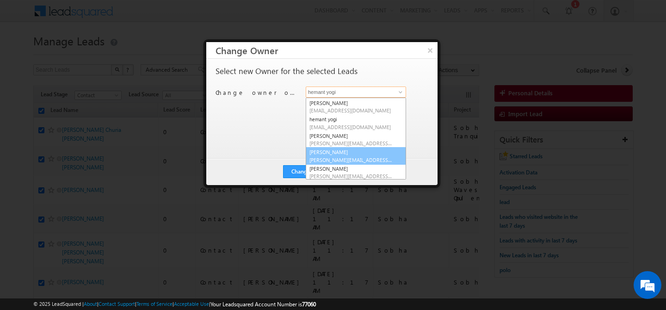
click at [334, 151] on link "[PERSON_NAME] [PERSON_NAME][EMAIL_ADDRESS][PERSON_NAME][DOMAIN_NAME]" at bounding box center [356, 156] width 100 height 18
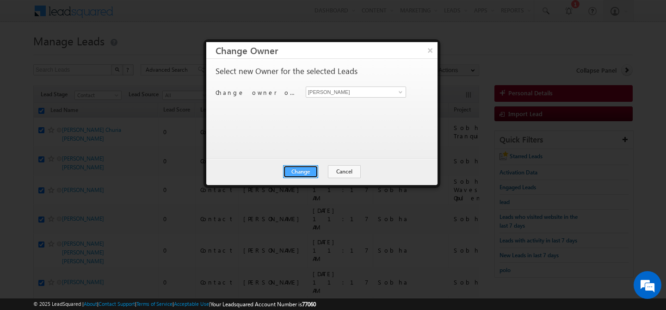
click at [300, 173] on button "Change" at bounding box center [300, 171] width 35 height 13
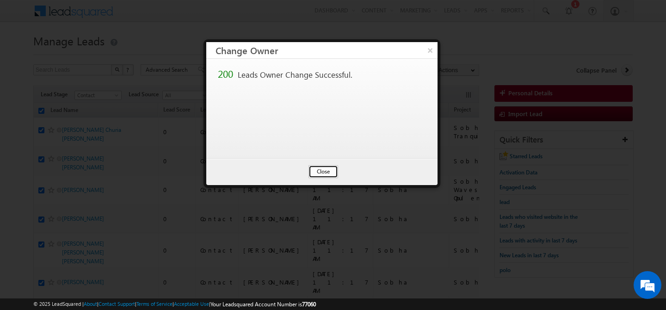
click at [320, 173] on button "Close" at bounding box center [324, 171] width 30 height 13
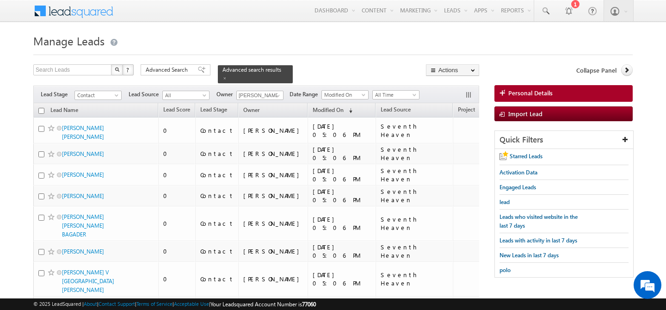
click at [41, 108] on input "checkbox" at bounding box center [41, 111] width 6 height 6
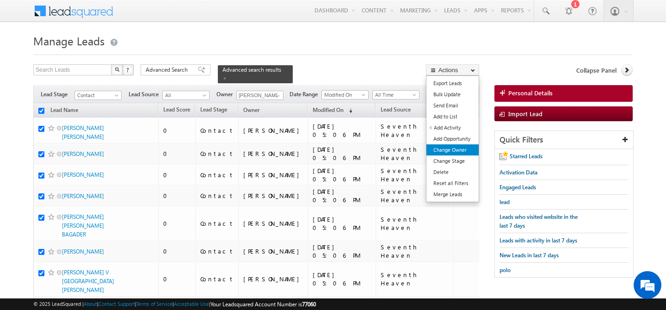
click at [449, 149] on link "Change Owner" at bounding box center [452, 149] width 52 height 11
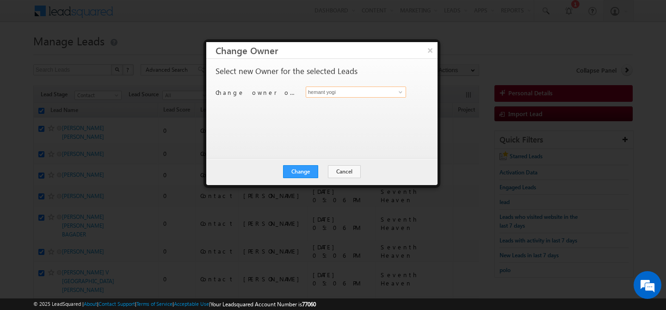
click at [357, 96] on input "hemant yogi" at bounding box center [356, 91] width 100 height 11
click at [399, 93] on span at bounding box center [400, 91] width 7 height 7
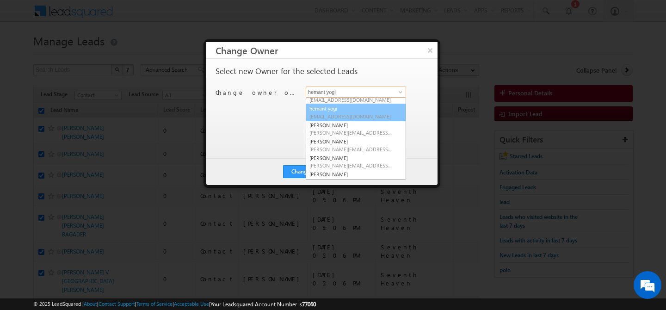
scroll to position [95, 0]
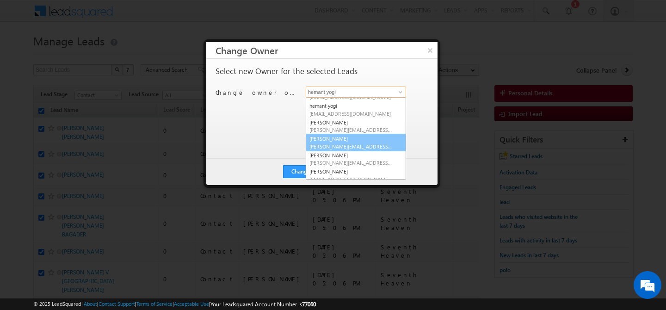
click at [328, 140] on link "[PERSON_NAME] [PERSON_NAME][EMAIL_ADDRESS][PERSON_NAME][DOMAIN_NAME]" at bounding box center [356, 143] width 100 height 18
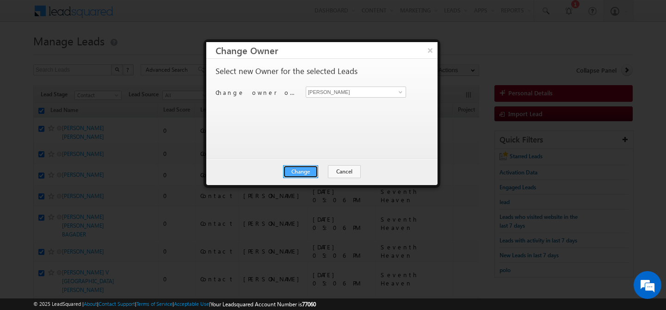
click at [301, 169] on button "Change" at bounding box center [300, 171] width 35 height 13
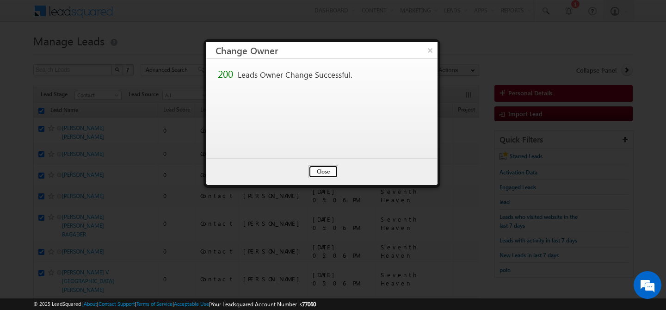
click at [316, 171] on button "Close" at bounding box center [324, 171] width 30 height 13
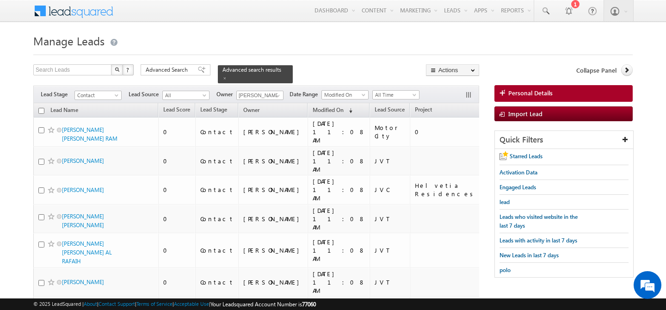
click at [41, 108] on input "checkbox" at bounding box center [41, 111] width 6 height 6
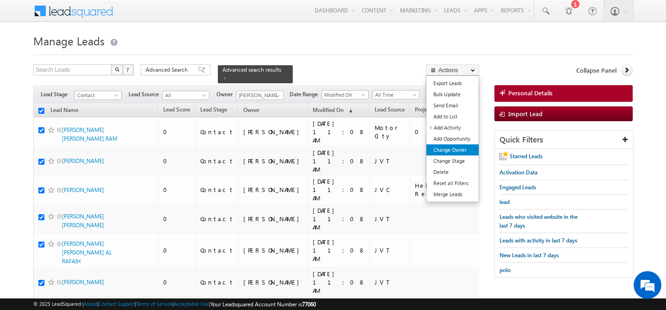
click at [452, 147] on link "Change Owner" at bounding box center [452, 149] width 52 height 11
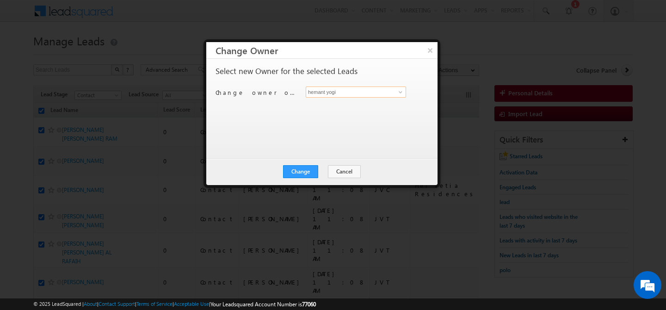
click at [391, 96] on input "hemant yogi" at bounding box center [356, 91] width 100 height 11
click at [400, 93] on span at bounding box center [400, 91] width 7 height 7
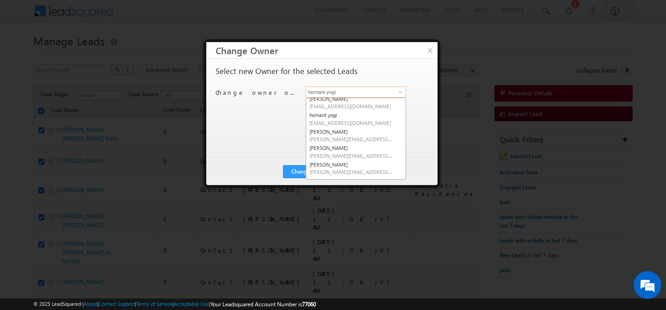
scroll to position [99, 0]
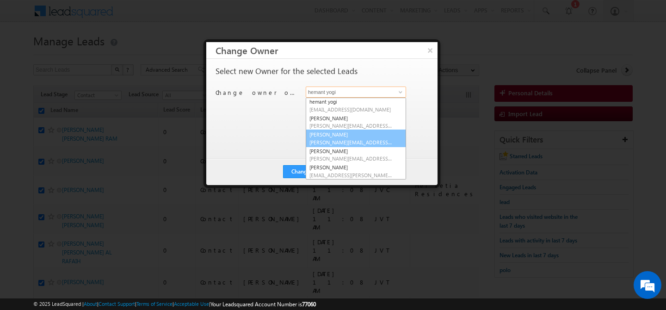
click at [334, 137] on link "[PERSON_NAME] [PERSON_NAME][EMAIL_ADDRESS][PERSON_NAME][DOMAIN_NAME]" at bounding box center [356, 139] width 100 height 18
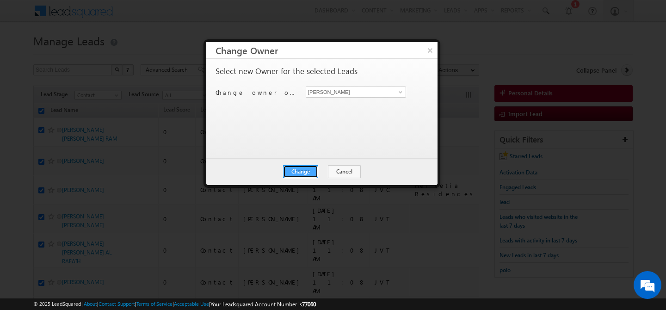
click at [300, 170] on button "Change" at bounding box center [300, 171] width 35 height 13
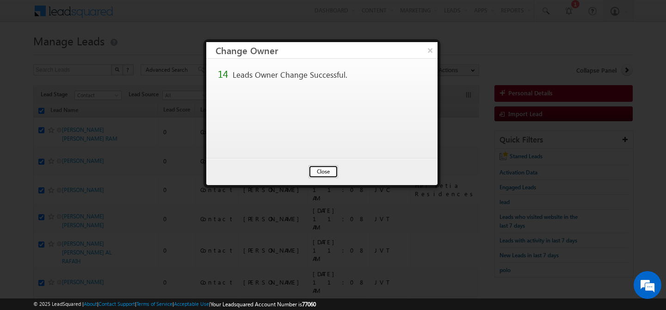
click at [322, 169] on button "Close" at bounding box center [324, 171] width 30 height 13
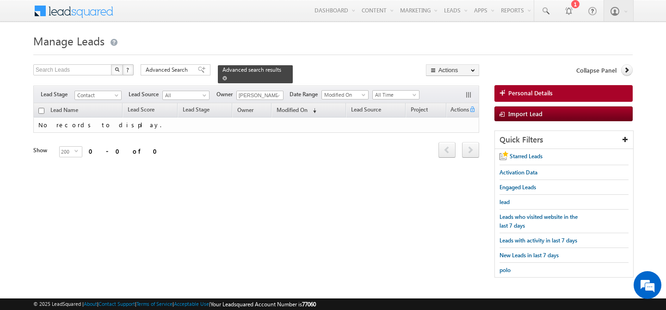
click at [227, 76] on span at bounding box center [224, 78] width 5 height 5
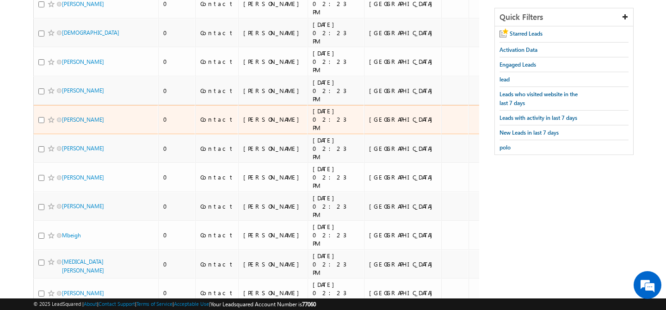
scroll to position [0, 0]
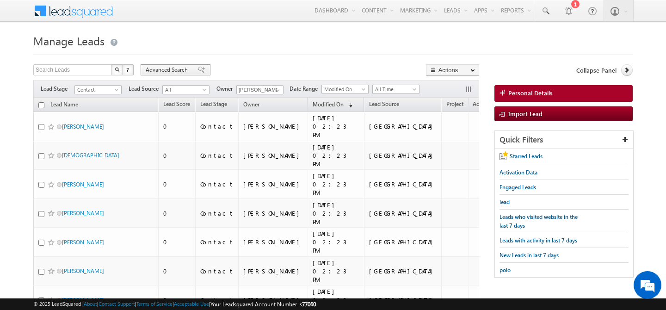
click at [160, 70] on span "Advanced Search" at bounding box center [168, 70] width 45 height 8
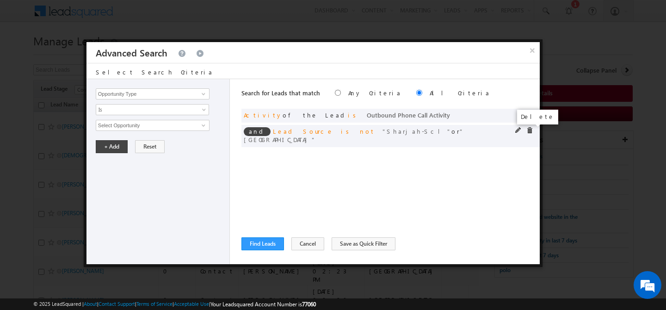
click at [529, 131] on span at bounding box center [529, 130] width 6 height 6
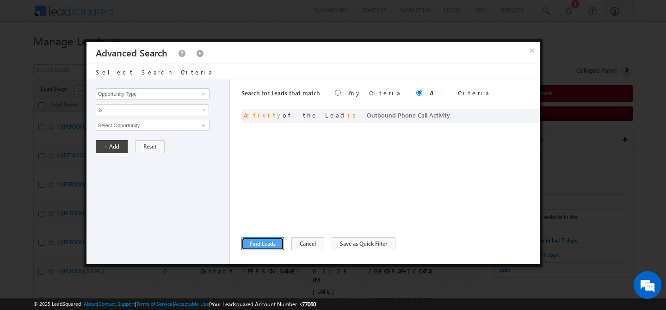
click at [255, 242] on button "Find Leads" at bounding box center [262, 243] width 43 height 13
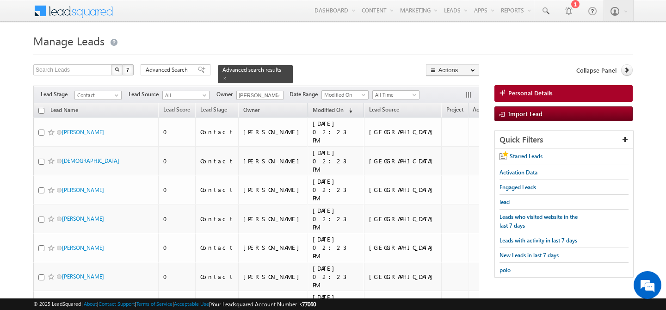
click at [42, 108] on input "checkbox" at bounding box center [41, 111] width 6 height 6
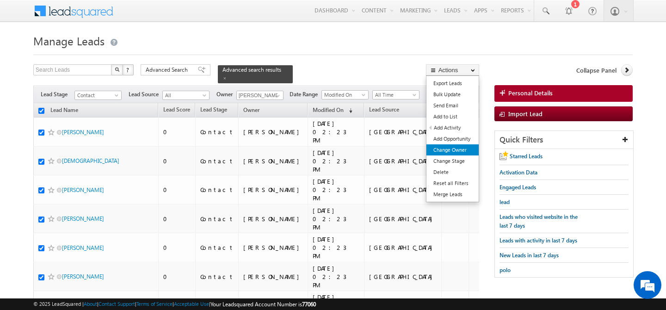
click at [455, 148] on link "Change Owner" at bounding box center [452, 149] width 52 height 11
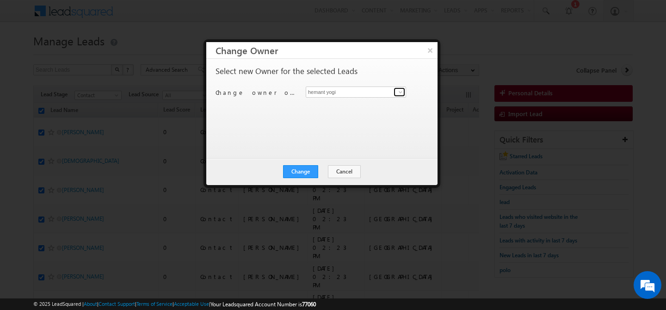
click at [403, 95] on span at bounding box center [400, 91] width 7 height 7
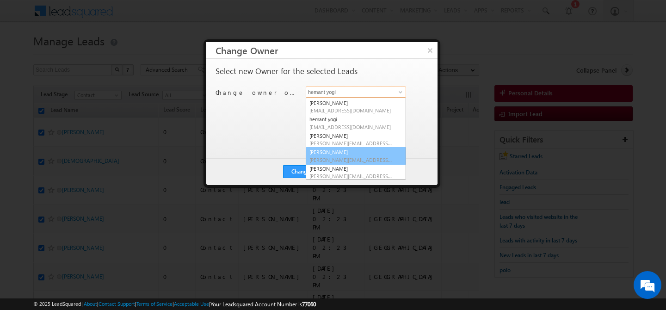
scroll to position [99, 0]
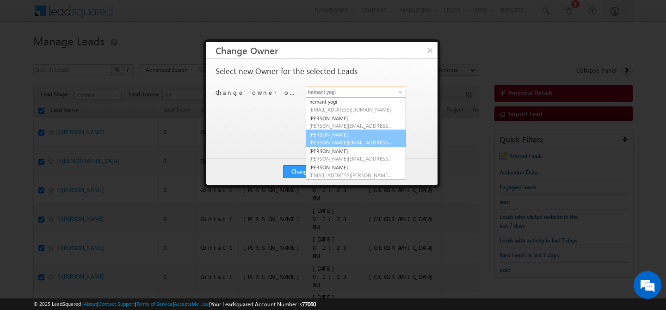
click at [339, 141] on span "[PERSON_NAME][EMAIL_ADDRESS][PERSON_NAME][DOMAIN_NAME]" at bounding box center [350, 142] width 83 height 7
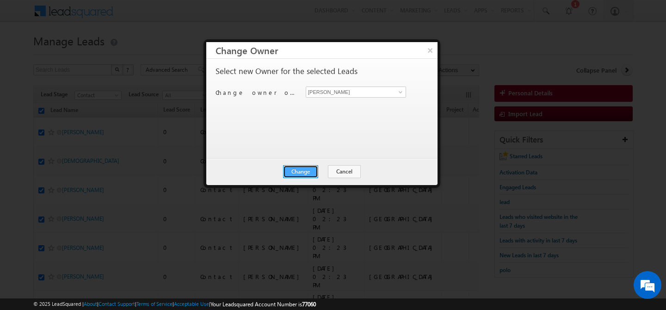
click at [302, 171] on button "Change" at bounding box center [300, 171] width 35 height 13
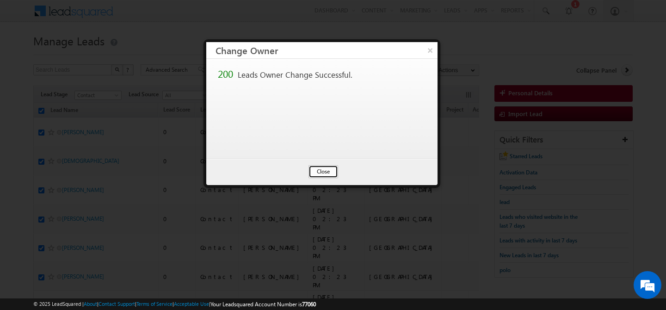
click at [322, 171] on button "Close" at bounding box center [324, 171] width 30 height 13
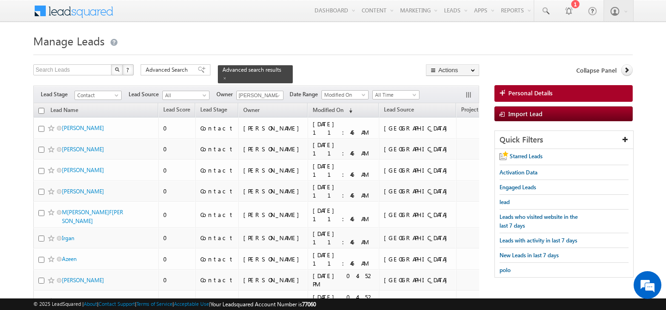
click at [41, 108] on input "checkbox" at bounding box center [41, 111] width 6 height 6
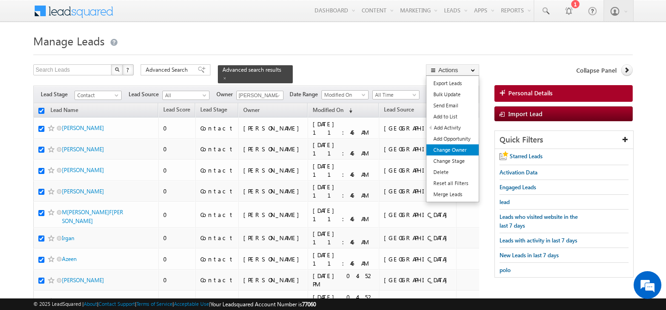
click at [463, 151] on link "Change Owner" at bounding box center [452, 149] width 52 height 11
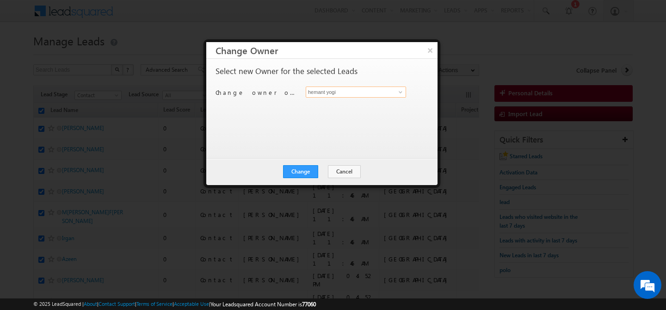
click at [379, 94] on input "hemant yogi" at bounding box center [356, 91] width 100 height 11
click at [398, 90] on span at bounding box center [400, 91] width 7 height 7
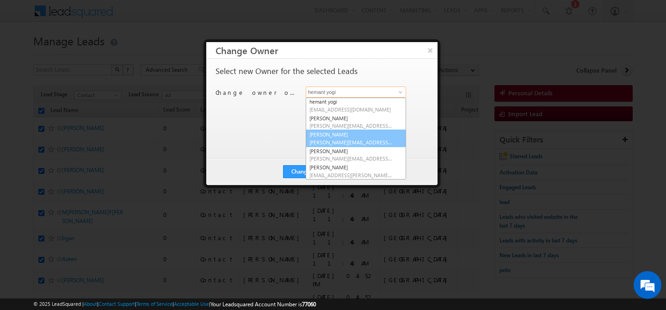
click at [354, 140] on span "[PERSON_NAME][EMAIL_ADDRESS][PERSON_NAME][DOMAIN_NAME]" at bounding box center [350, 142] width 83 height 7
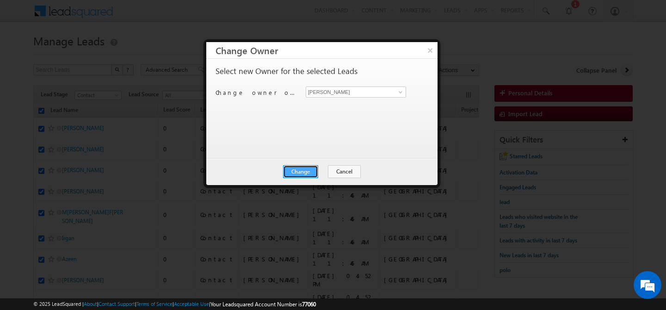
click at [299, 174] on button "Change" at bounding box center [300, 171] width 35 height 13
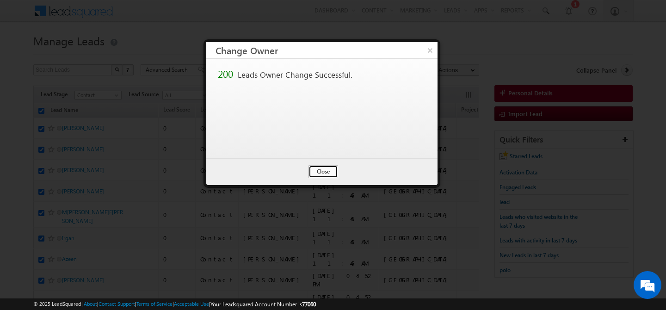
click at [316, 173] on button "Close" at bounding box center [324, 171] width 30 height 13
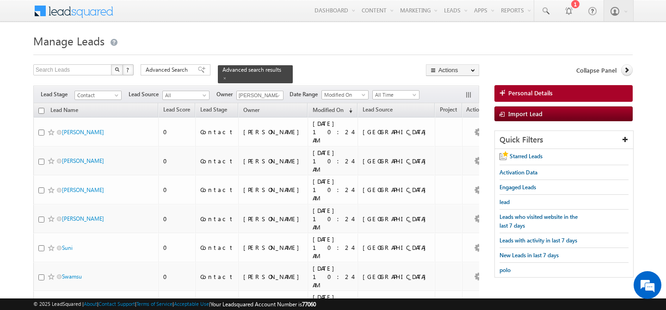
click at [43, 108] on input "checkbox" at bounding box center [41, 111] width 6 height 6
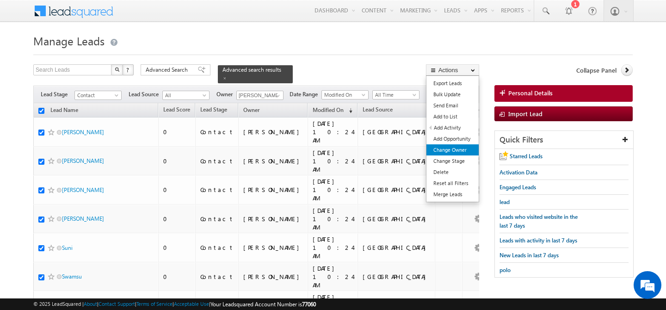
click at [451, 149] on link "Change Owner" at bounding box center [452, 149] width 52 height 11
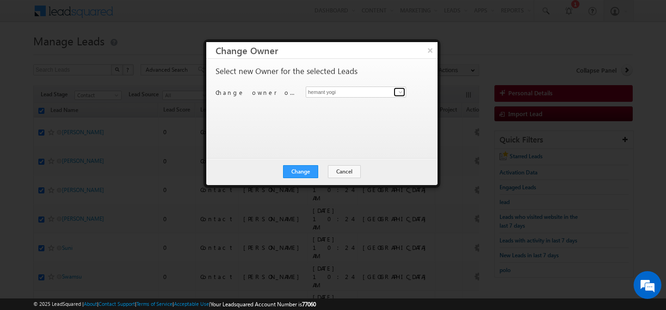
click at [398, 91] on span at bounding box center [400, 91] width 7 height 7
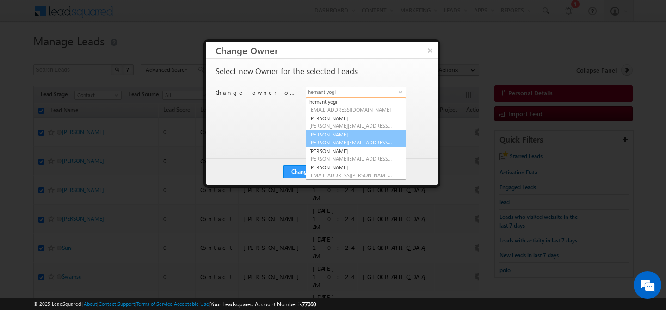
click at [353, 137] on link "[PERSON_NAME] [PERSON_NAME][EMAIL_ADDRESS][PERSON_NAME][DOMAIN_NAME]" at bounding box center [356, 139] width 100 height 18
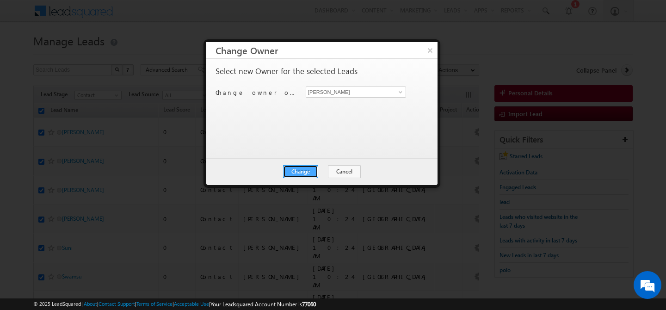
click at [299, 175] on button "Change" at bounding box center [300, 171] width 35 height 13
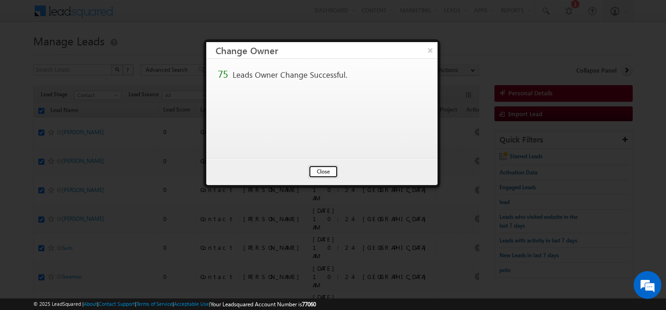
click at [315, 168] on button "Close" at bounding box center [324, 171] width 30 height 13
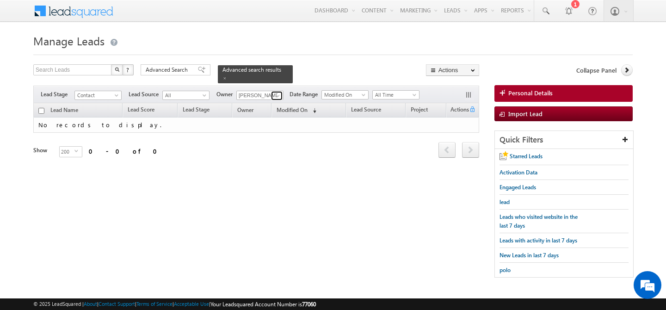
click at [274, 91] on link at bounding box center [277, 95] width 12 height 9
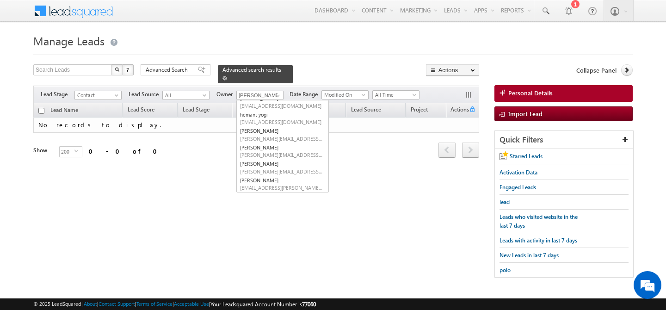
click at [227, 76] on span at bounding box center [224, 78] width 5 height 5
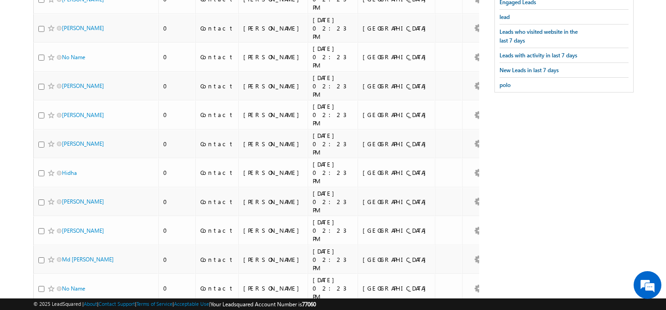
scroll to position [0, 0]
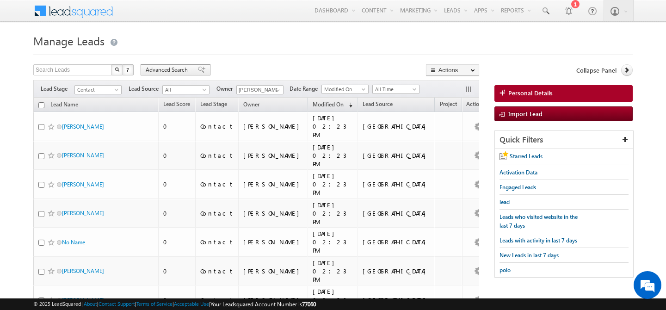
click at [174, 73] on span "Advanced Search" at bounding box center [168, 70] width 45 height 8
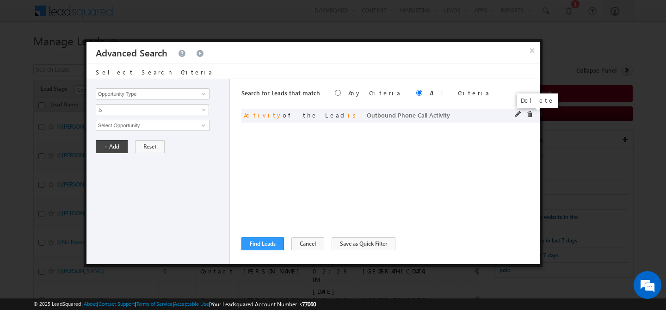
click at [527, 116] on span at bounding box center [529, 114] width 6 height 6
click at [173, 95] on input "Opportunity Type" at bounding box center [153, 93] width 114 height 11
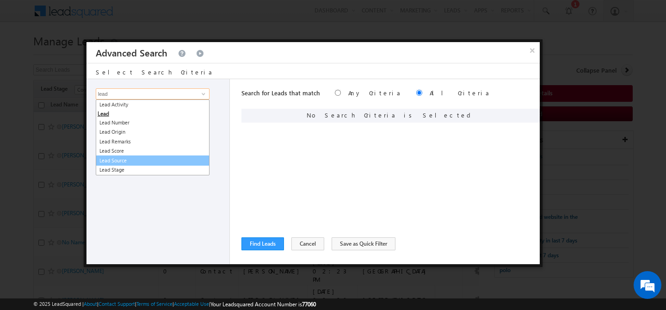
click at [157, 159] on link "Lead Source" at bounding box center [153, 160] width 114 height 11
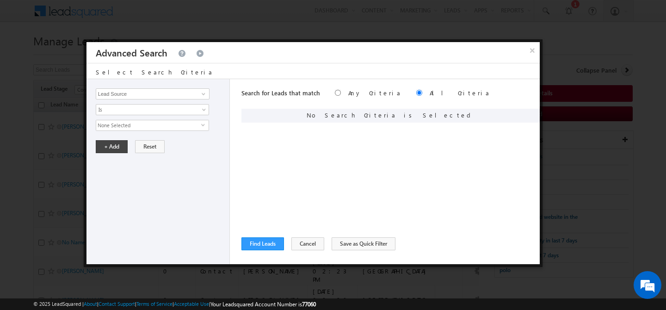
click at [149, 124] on span "None Selected" at bounding box center [148, 125] width 105 height 10
click at [129, 136] on input "text" at bounding box center [147, 138] width 96 height 11
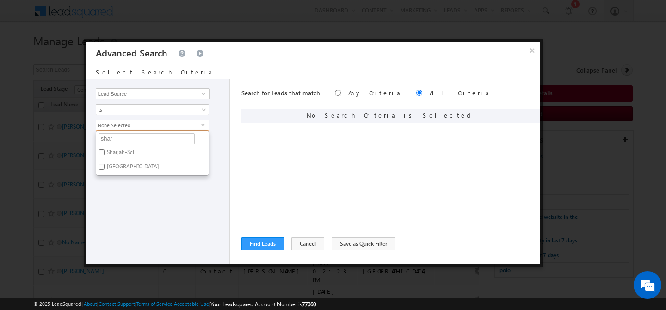
click at [126, 152] on label "Sharjah-Scl" at bounding box center [119, 154] width 47 height 14
click at [105, 152] on input "Sharjah-Scl" at bounding box center [102, 152] width 6 height 6
click at [124, 165] on label "[GEOGRAPHIC_DATA]" at bounding box center [132, 168] width 72 height 14
click at [105, 165] on input "[GEOGRAPHIC_DATA]" at bounding box center [102, 167] width 6 height 6
click at [203, 227] on div "Opportunity Type Lead Activity Task Sales Group Prospect Id Address 1 Address 2…" at bounding box center [157, 171] width 143 height 185
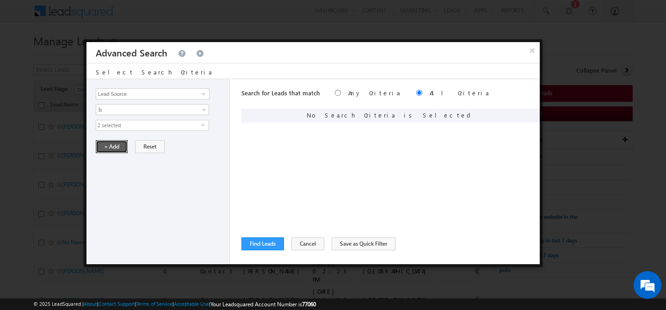
click at [114, 146] on button "+ Add" at bounding box center [112, 146] width 32 height 13
click at [251, 247] on button "Find Leads" at bounding box center [262, 243] width 43 height 13
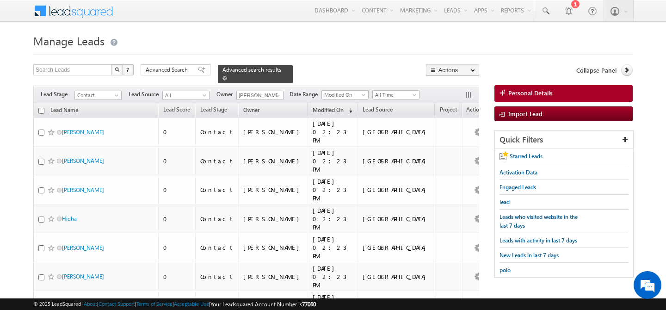
click at [227, 76] on span at bounding box center [224, 78] width 5 height 5
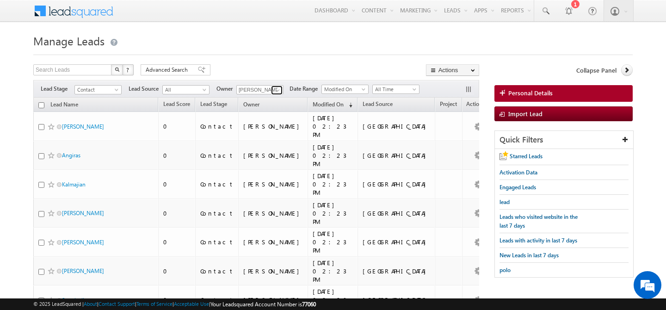
click at [279, 90] on span at bounding box center [277, 89] width 7 height 7
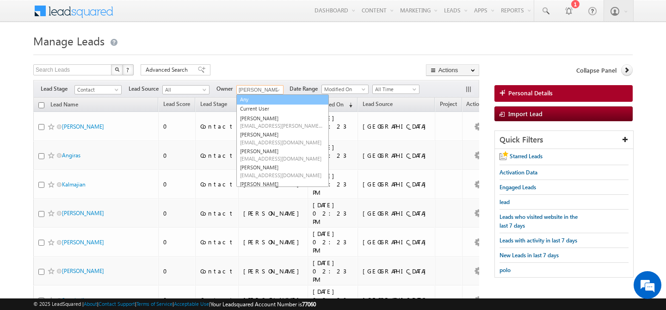
click at [266, 101] on link "Any" at bounding box center [282, 99] width 93 height 11
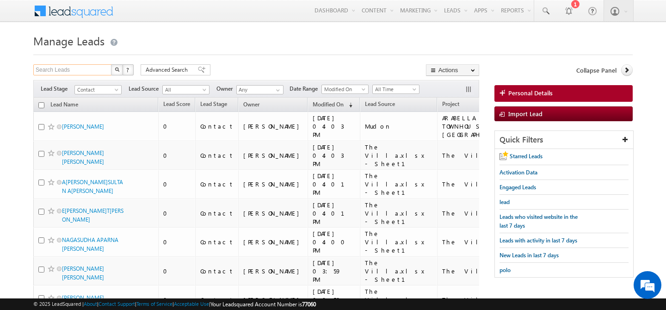
click at [90, 69] on input "Search Leads" at bounding box center [72, 69] width 79 height 11
click at [116, 74] on button "button" at bounding box center [117, 69] width 12 height 11
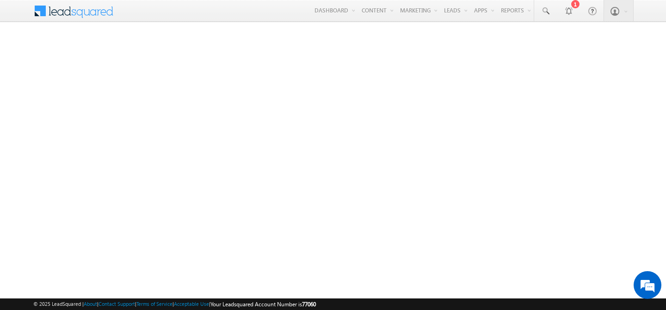
click at [0, 0] on link "Reports Home" at bounding box center [0, 0] width 0 height 0
